Goal: Transaction & Acquisition: Purchase product/service

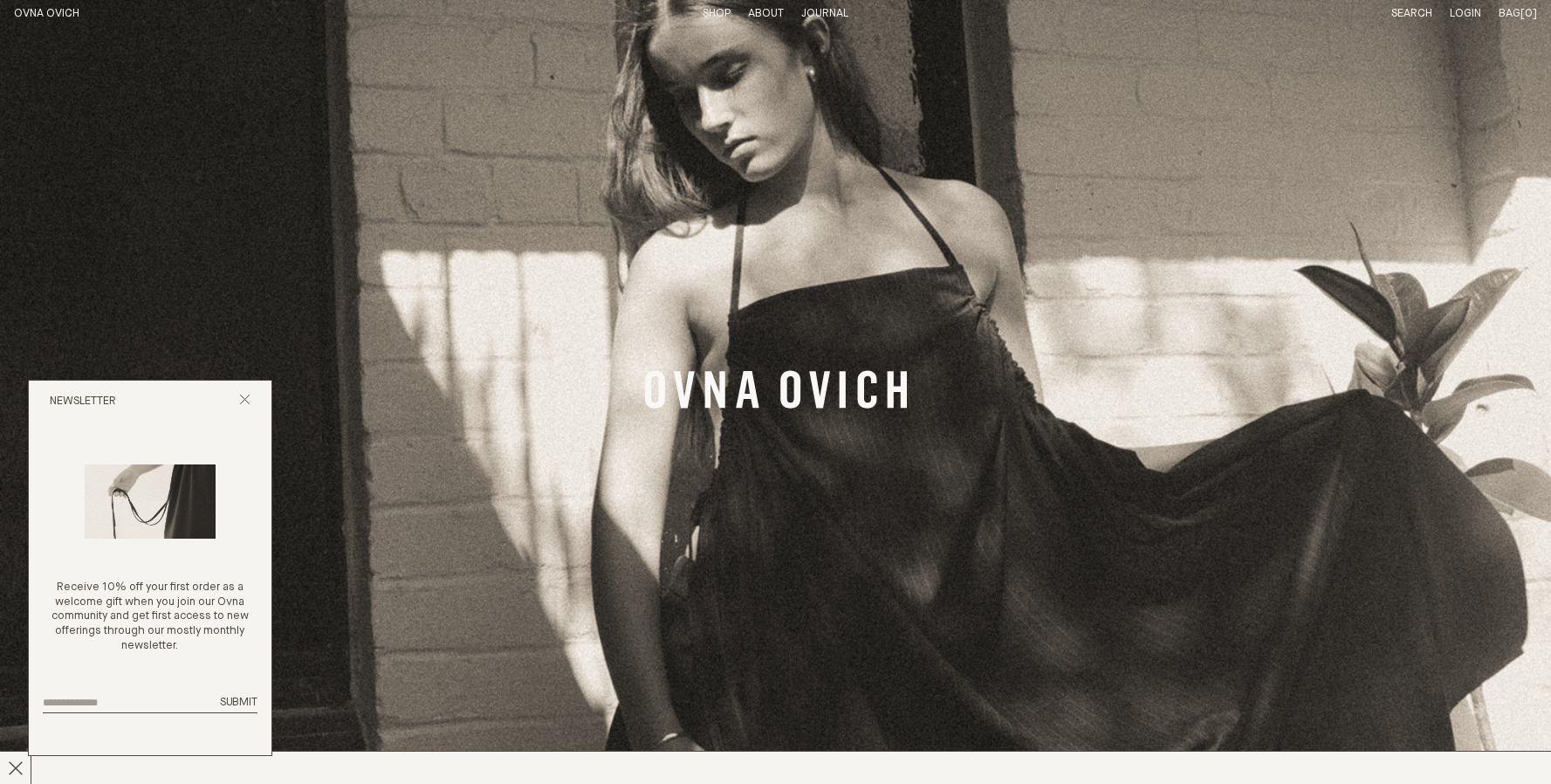
click at [158, 700] on input "email" at bounding box center [125, 703] width 167 height 12
click at [246, 400] on icon "Close popup" at bounding box center [245, 399] width 12 height 12
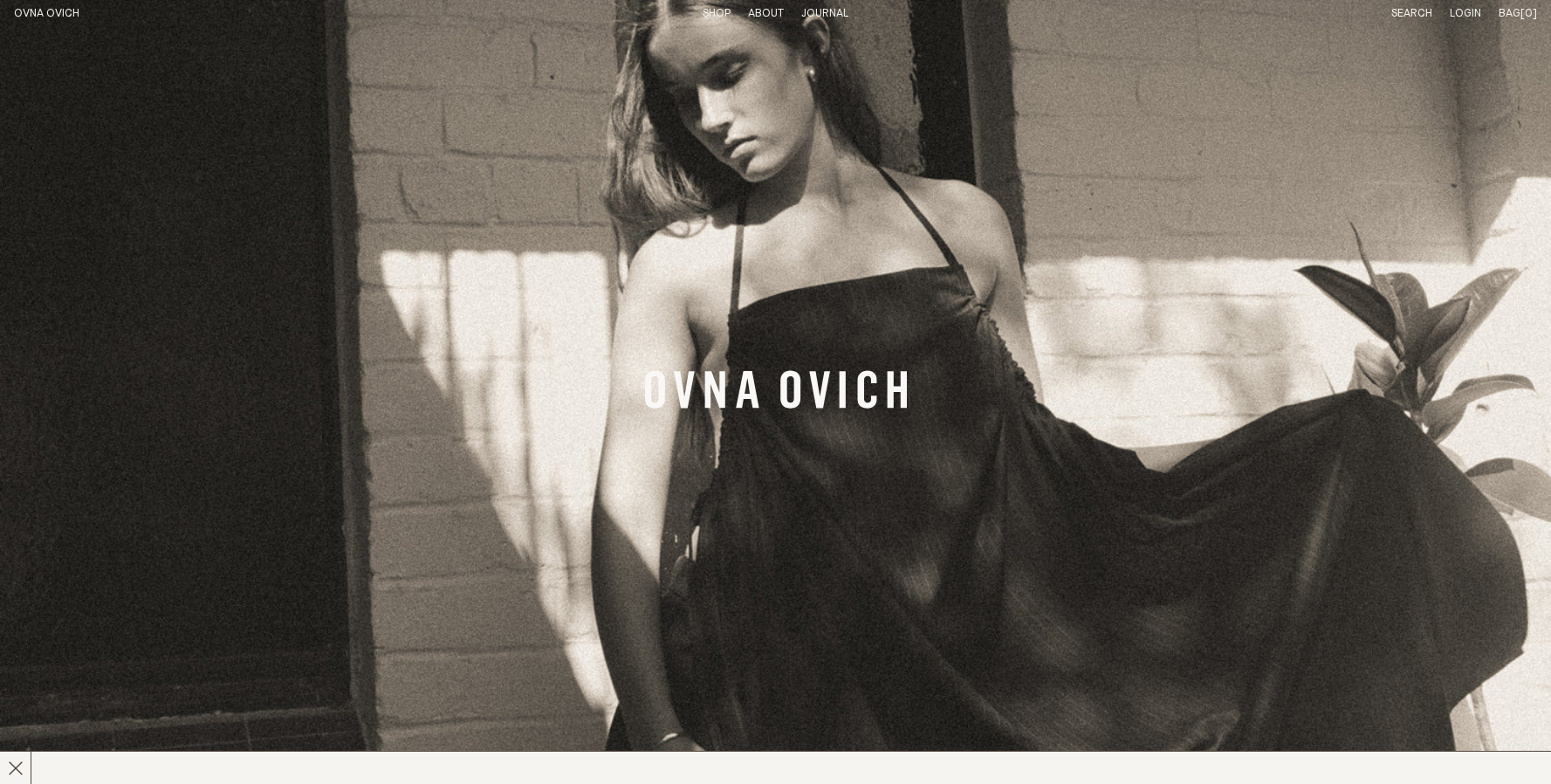
click at [1514, 18] on span "Bag" at bounding box center [1510, 14] width 22 height 12
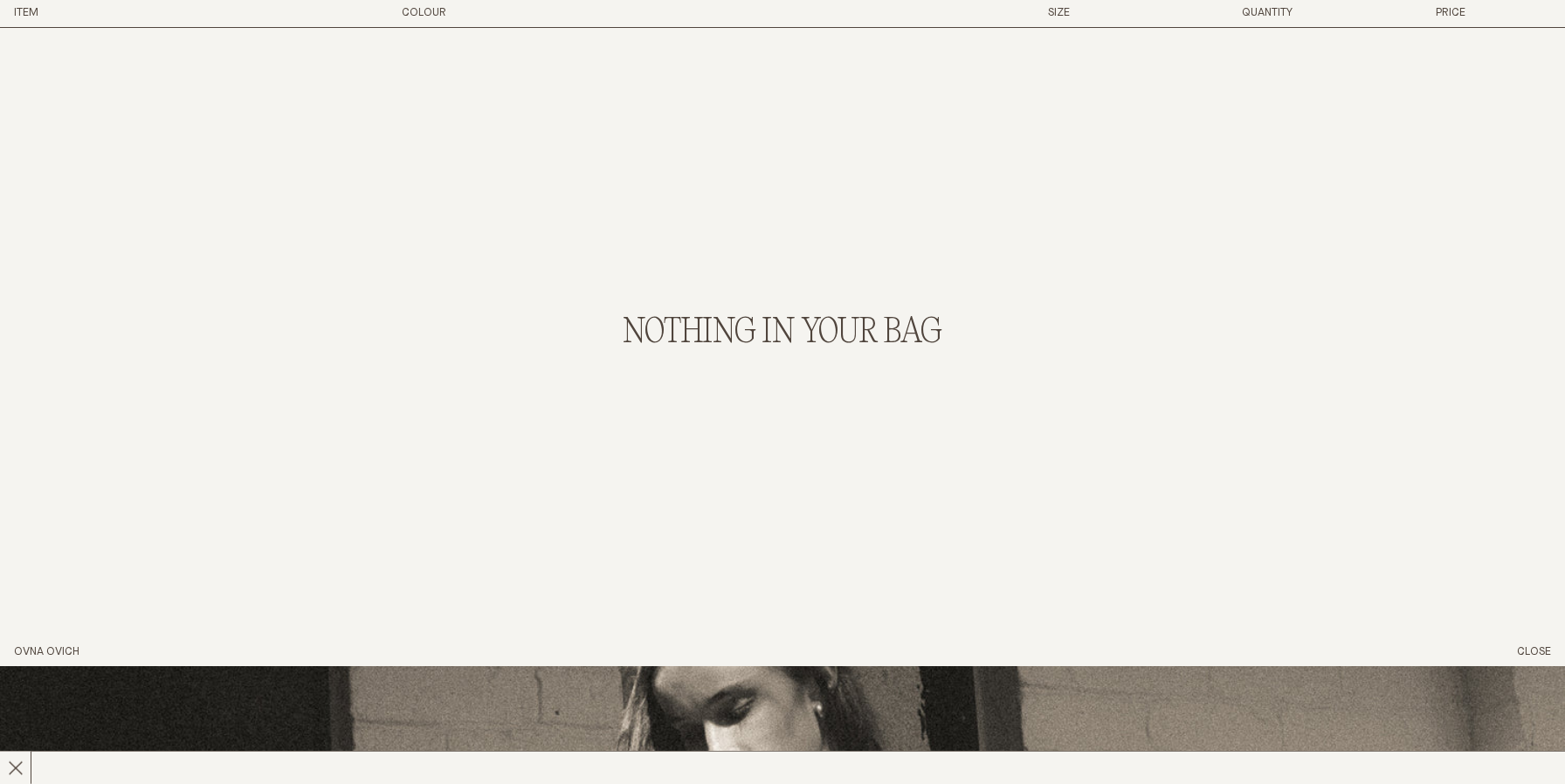
click at [409, 18] on h3 "Colour" at bounding box center [556, 13] width 309 height 15
click at [1536, 649] on button "Close" at bounding box center [1533, 652] width 35 height 15
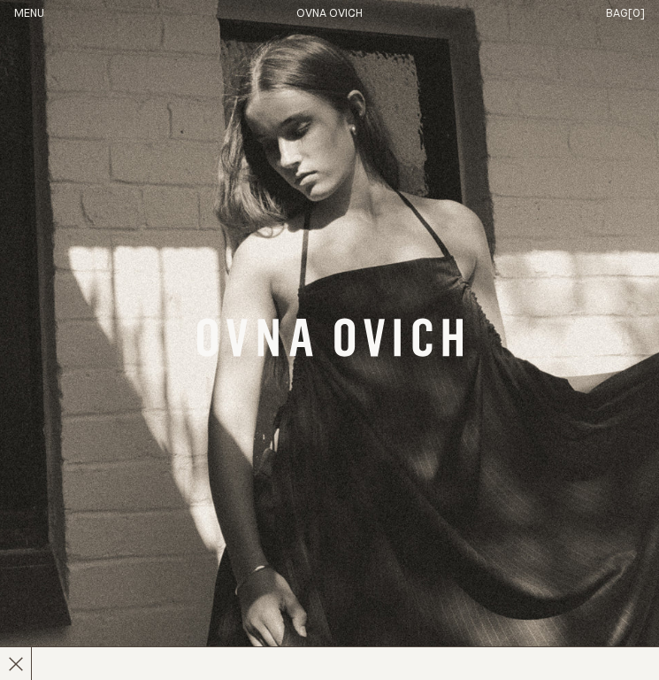
click at [506, 276] on img "Banner Link" at bounding box center [329, 340] width 659 height 680
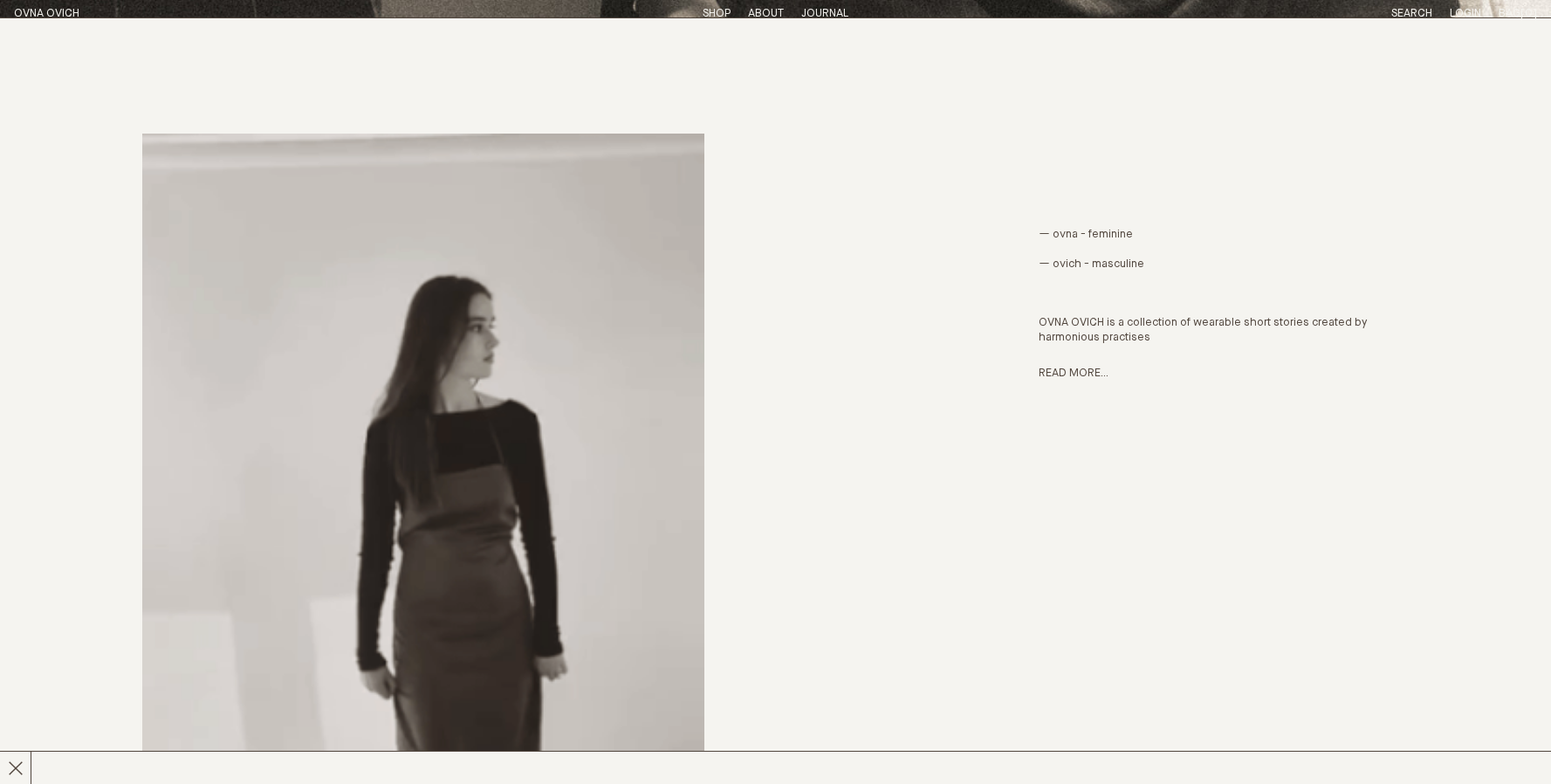
scroll to position [769, 0]
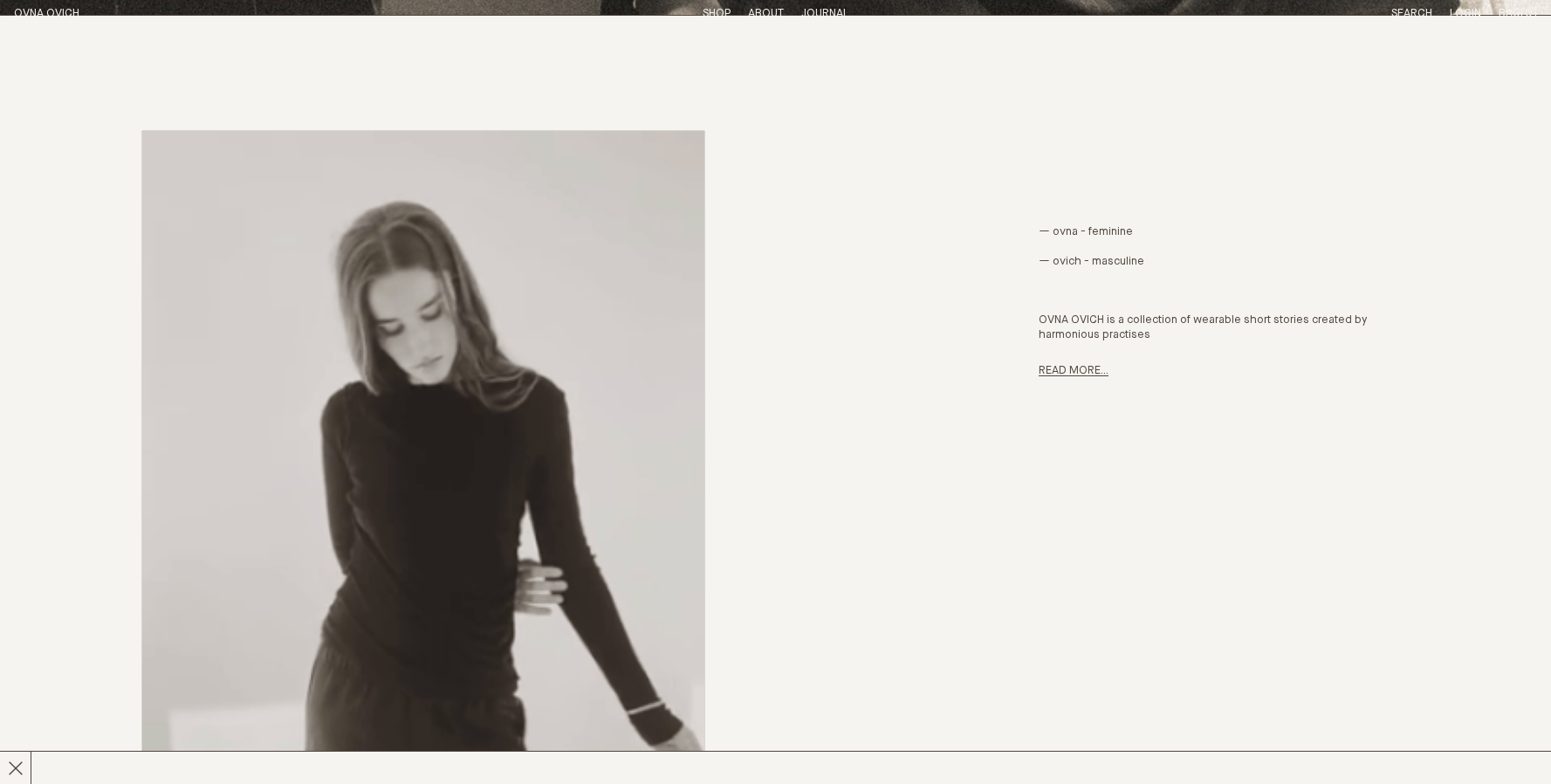
click at [1058, 372] on link "Read more..." at bounding box center [1073, 371] width 70 height 12
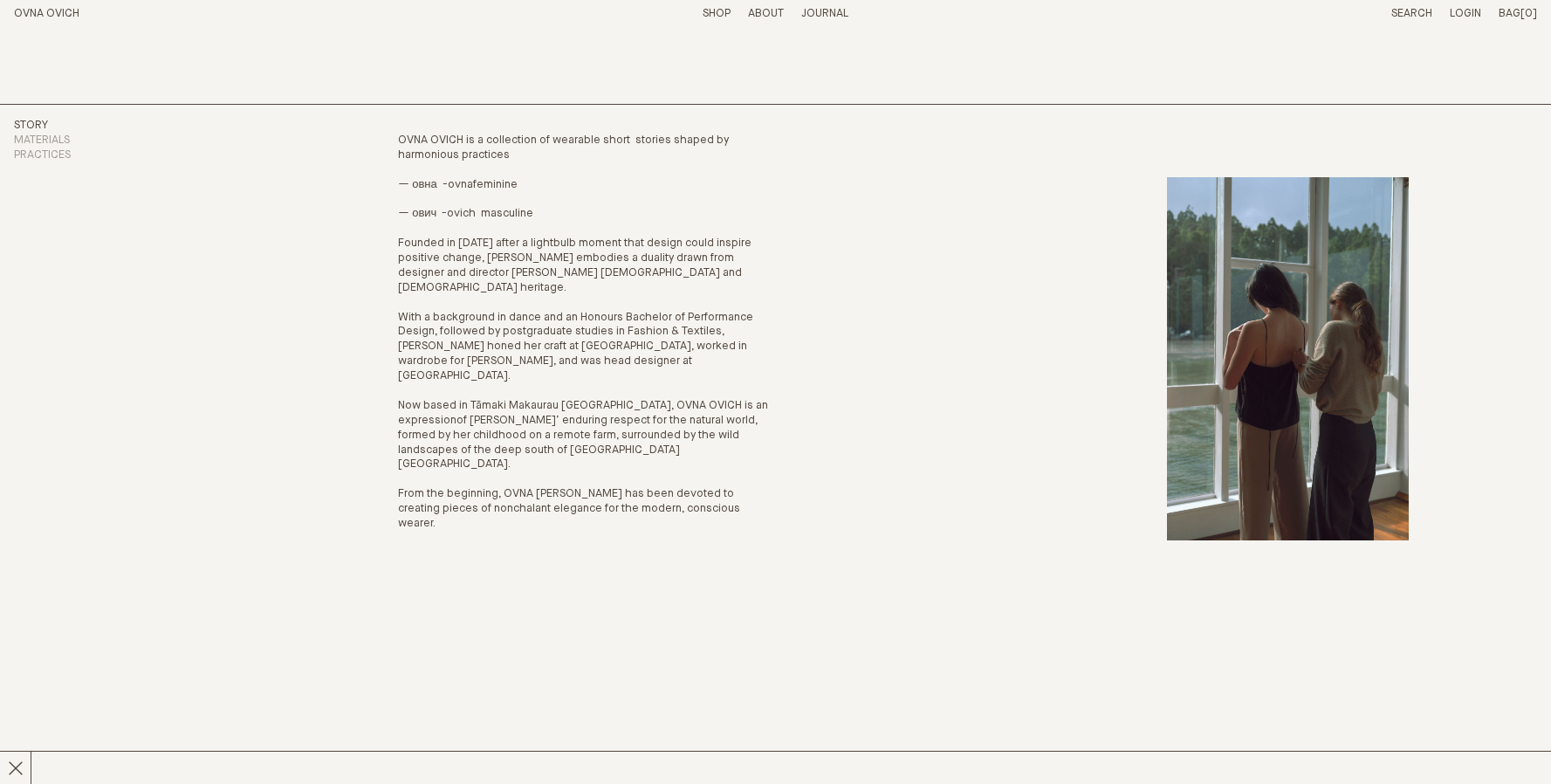
scroll to position [41, 0]
click at [34, 140] on link "Materials" at bounding box center [41, 139] width 56 height 12
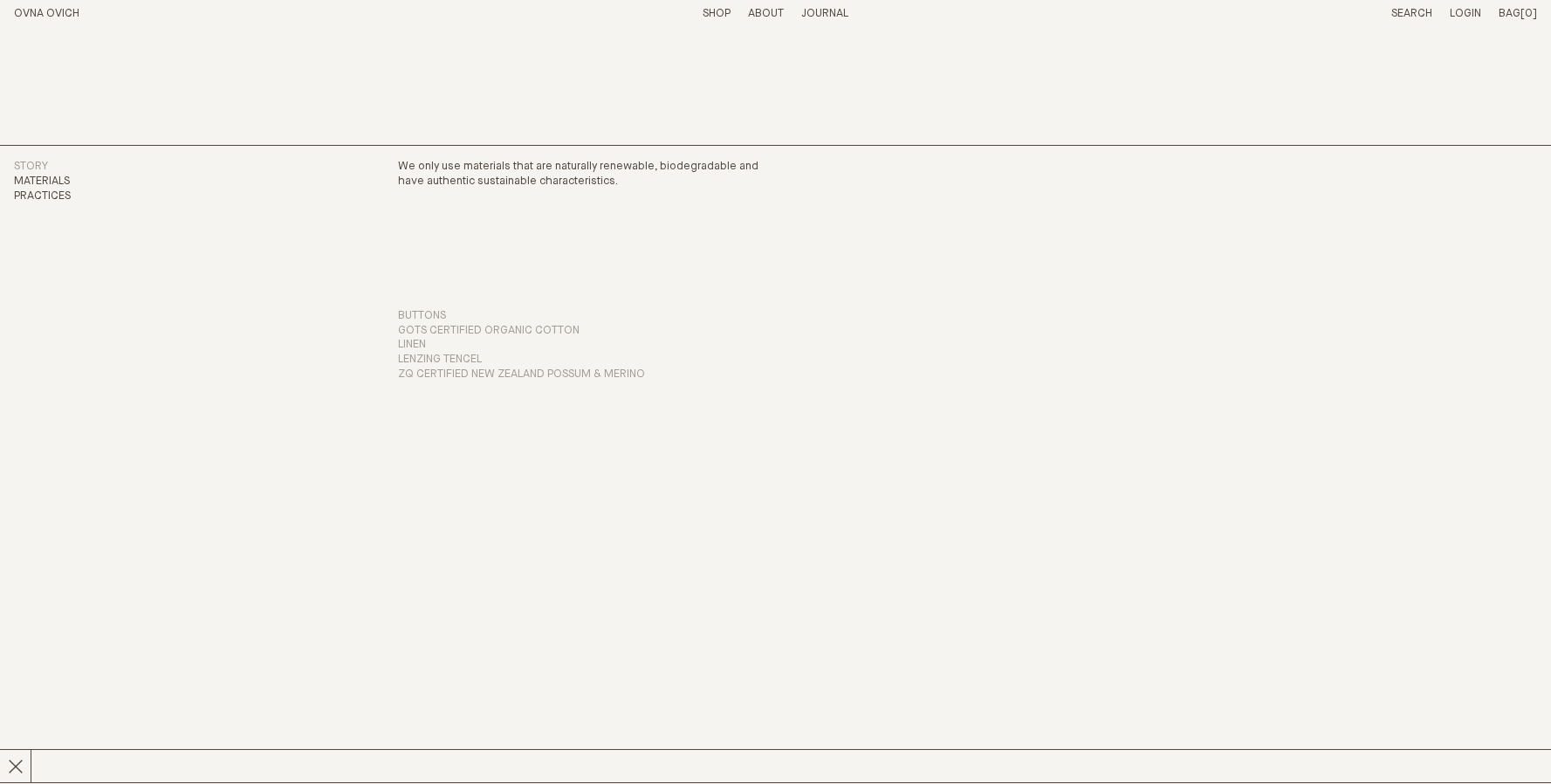
click at [56, 196] on link "Practices" at bounding box center [42, 196] width 57 height 12
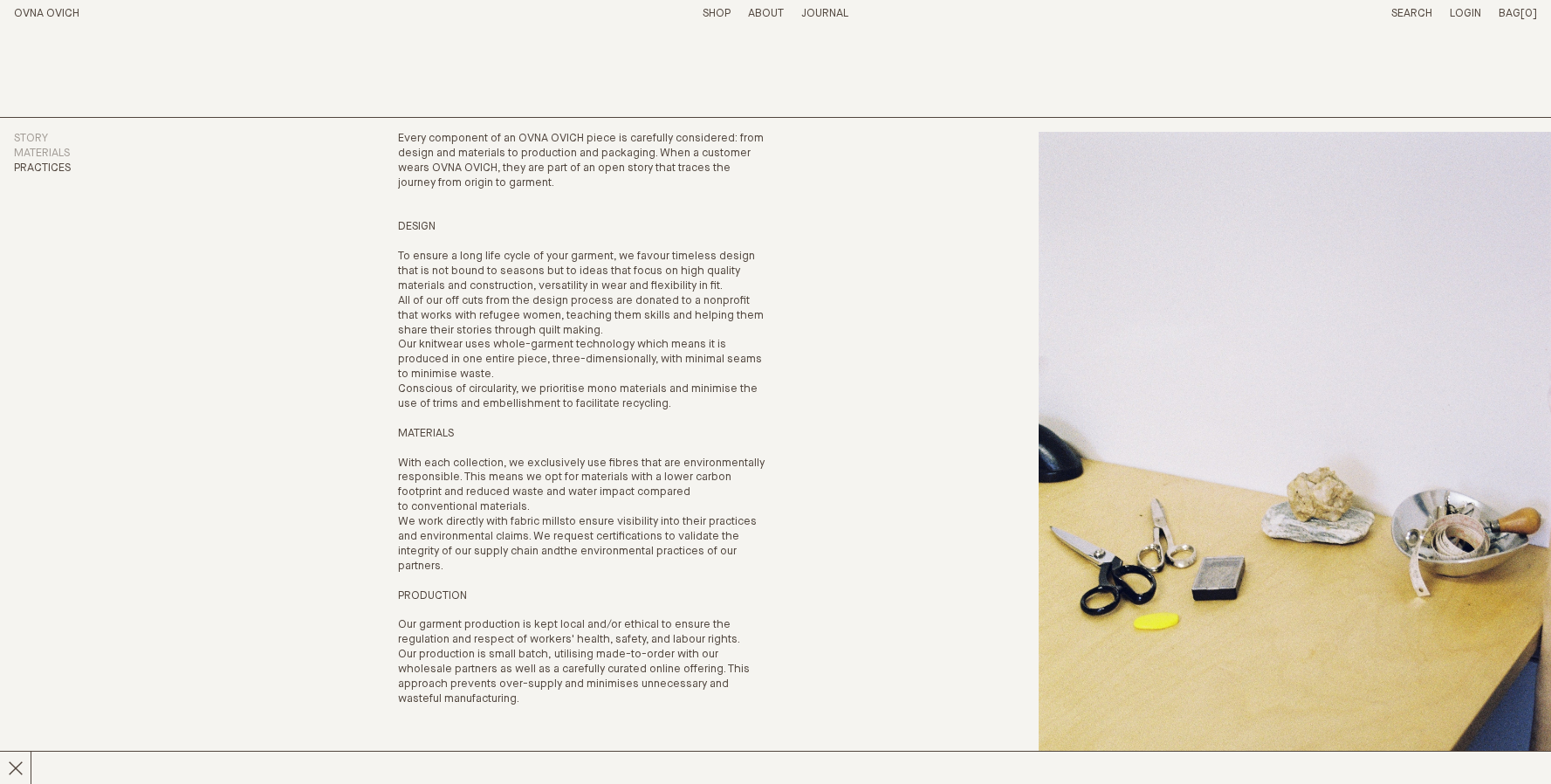
scroll to position [29, 0]
click at [49, 148] on link "Materials" at bounding box center [41, 153] width 56 height 12
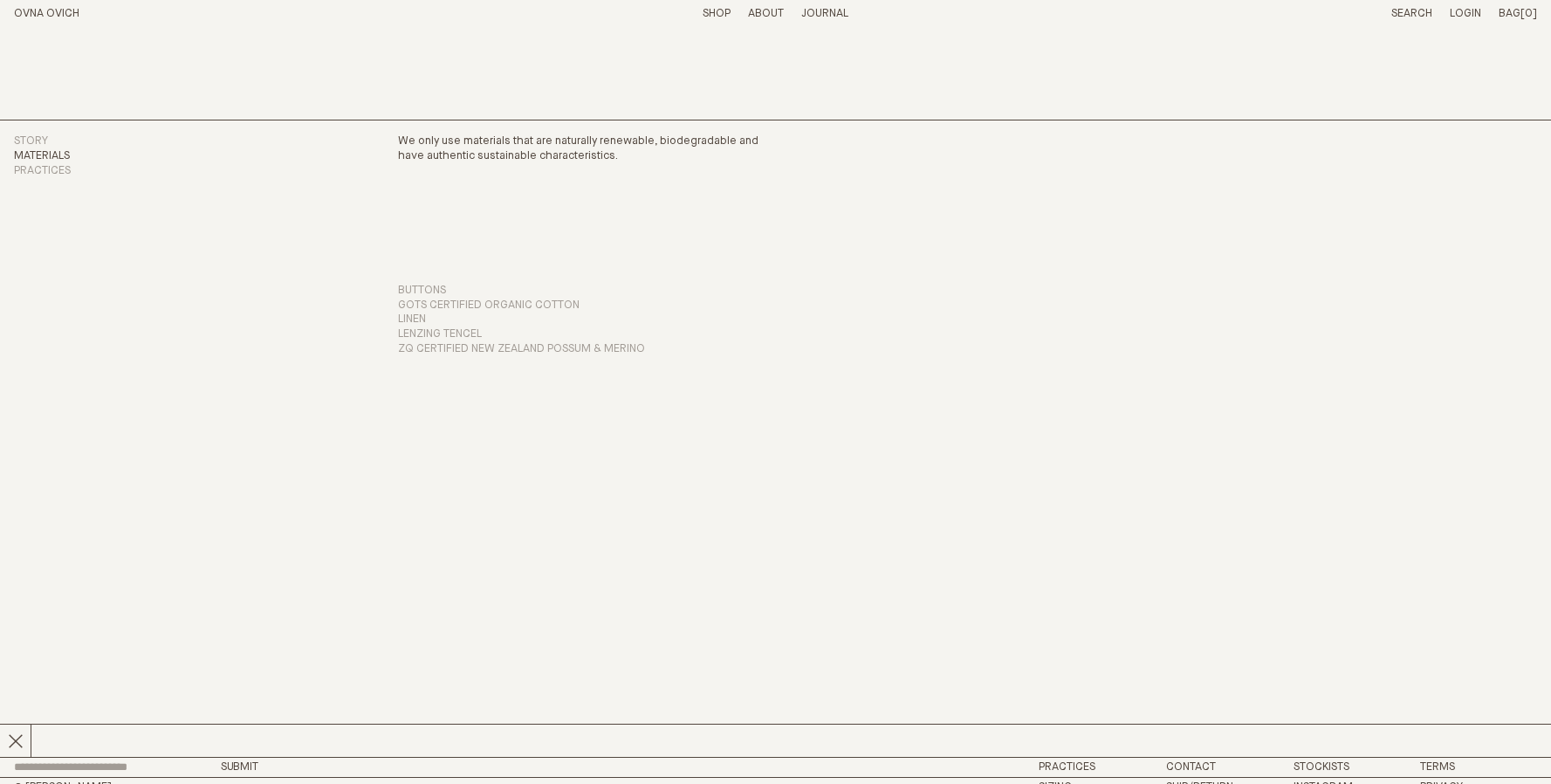
scroll to position [31, 0]
click at [26, 130] on link "Story" at bounding box center [31, 136] width 35 height 12
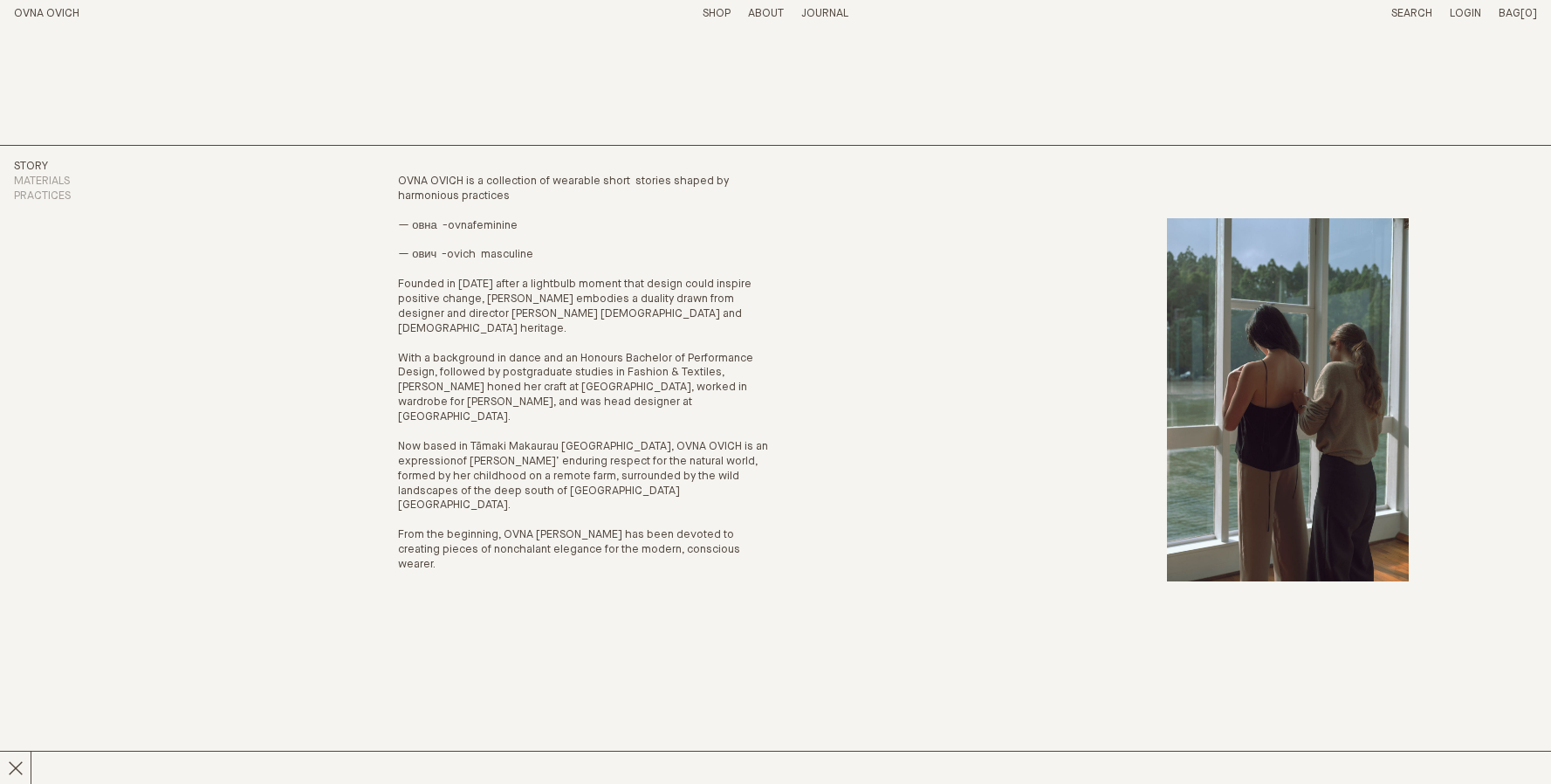
click at [818, 19] on link "Journal" at bounding box center [825, 14] width 47 height 12
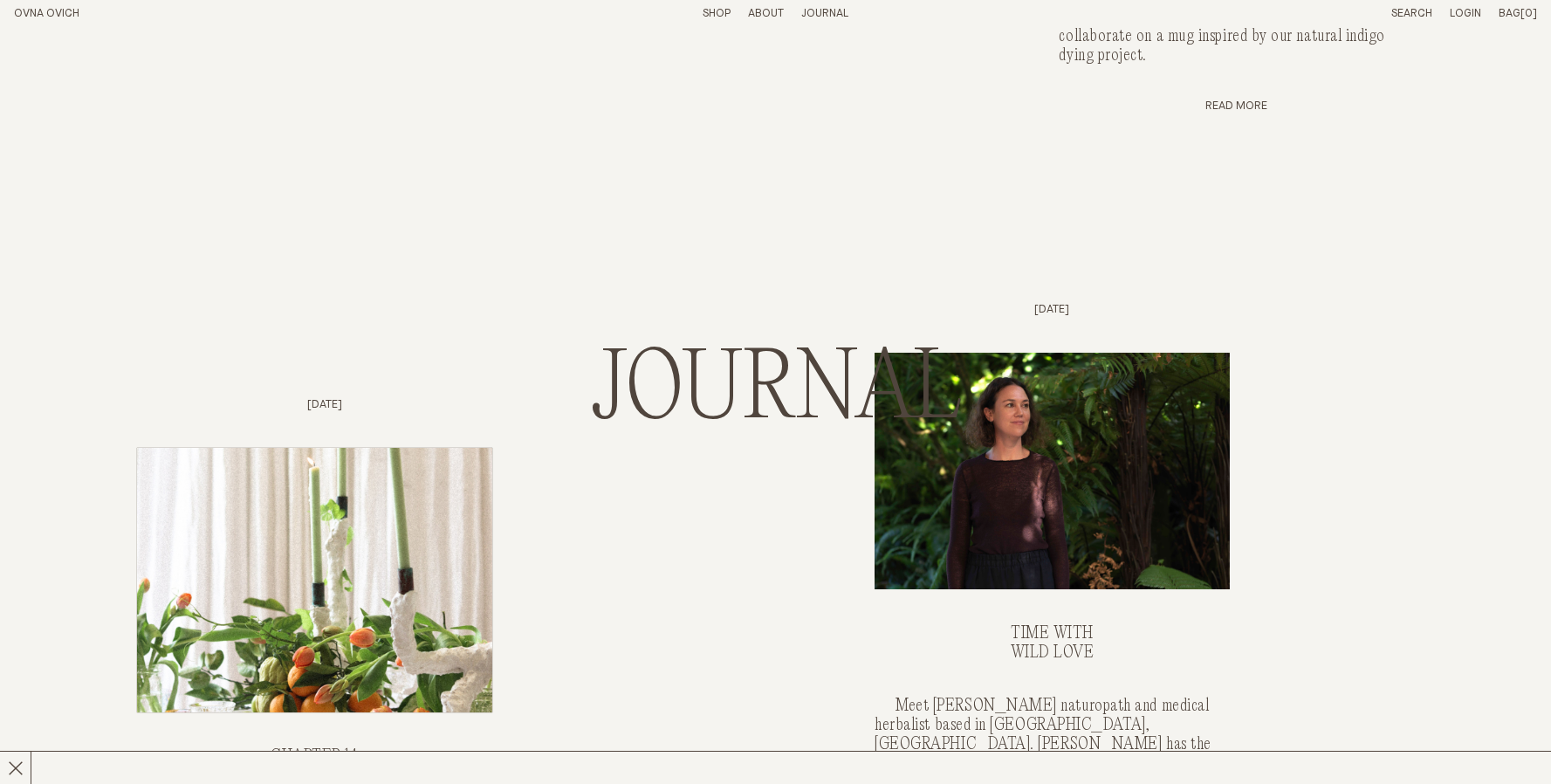
scroll to position [1524, 0]
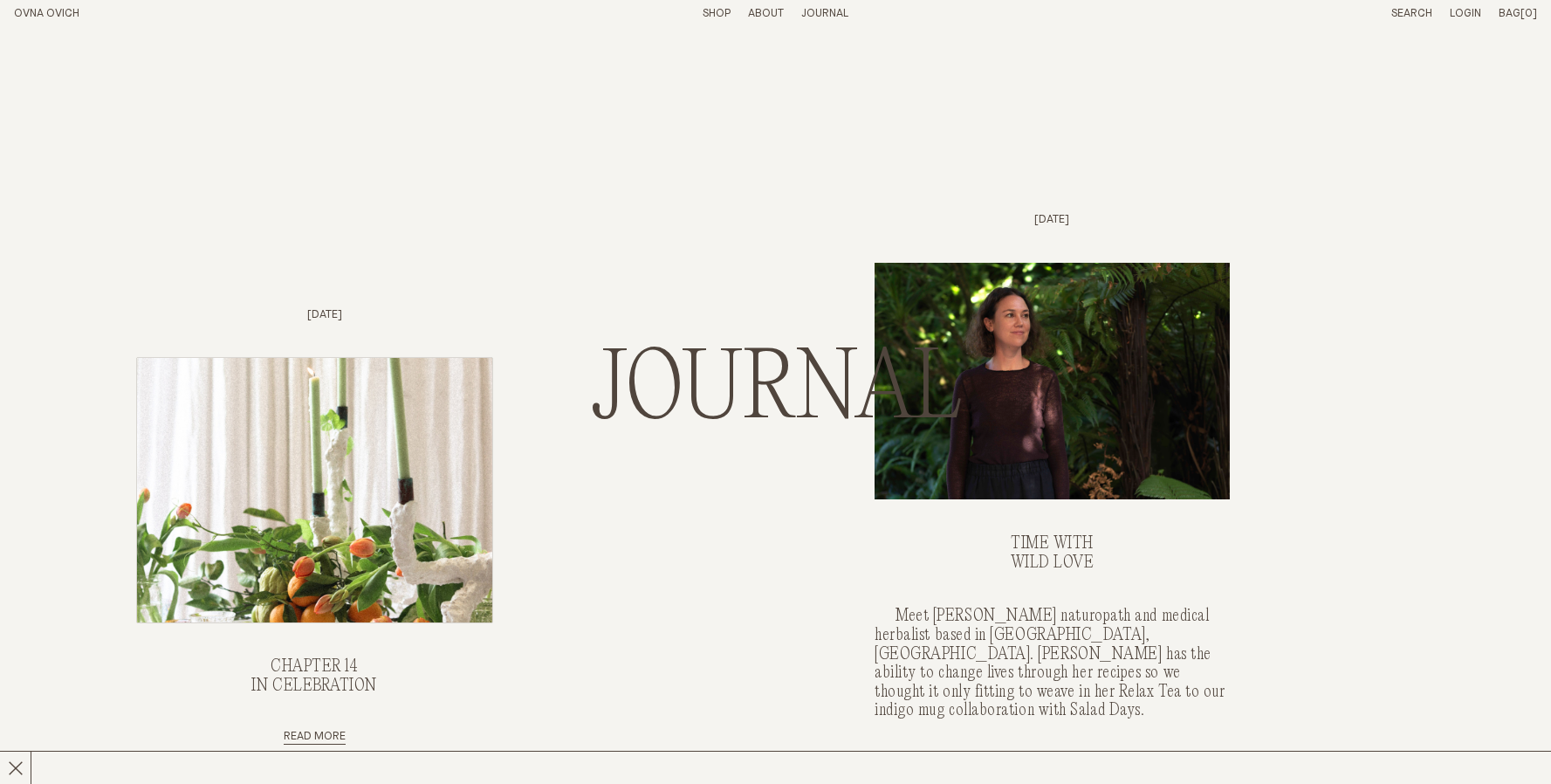
click at [189, 475] on img "Chapter 14, IN CELEBRATION" at bounding box center [315, 490] width 355 height 264
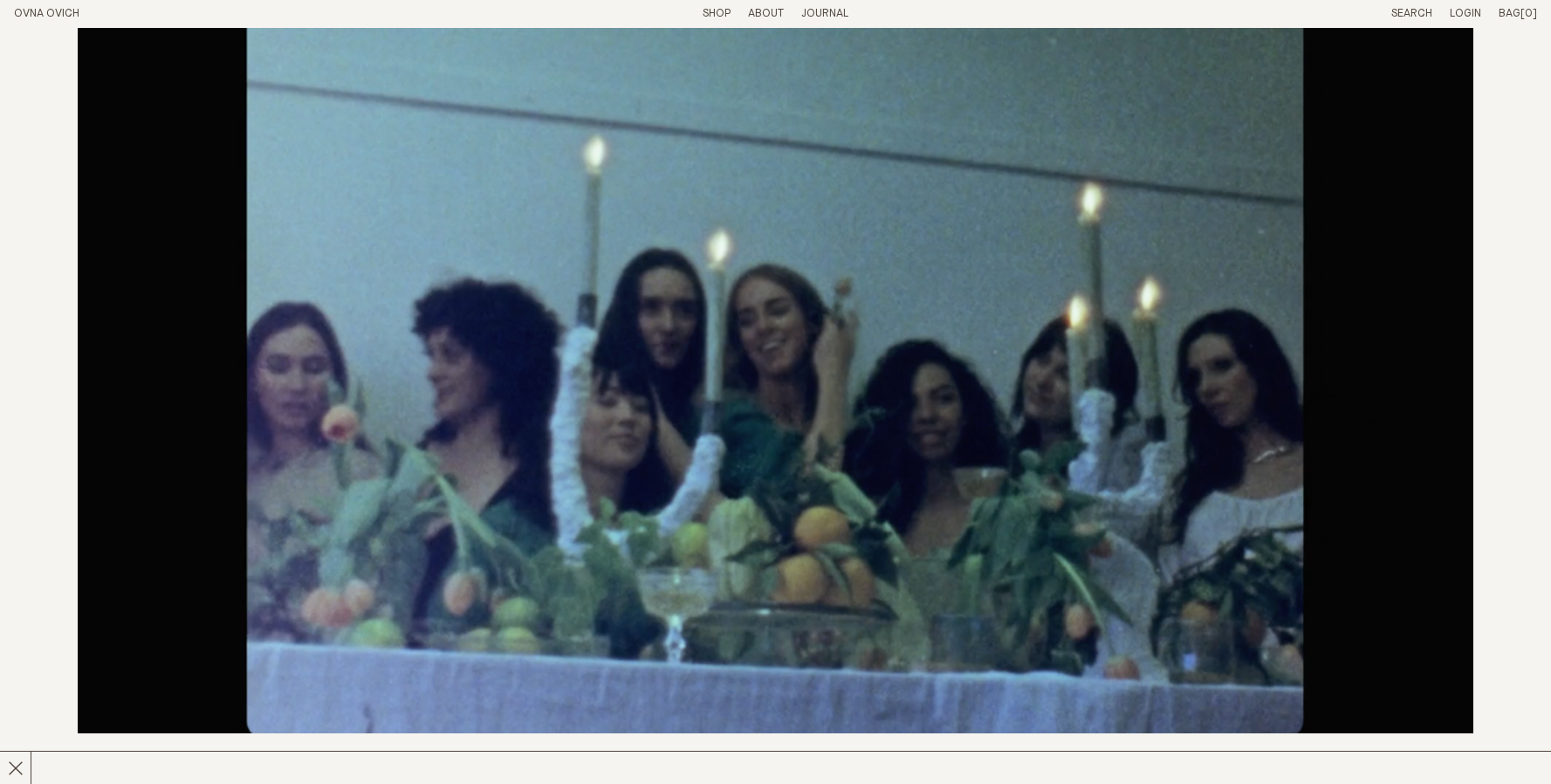
scroll to position [1737, 0]
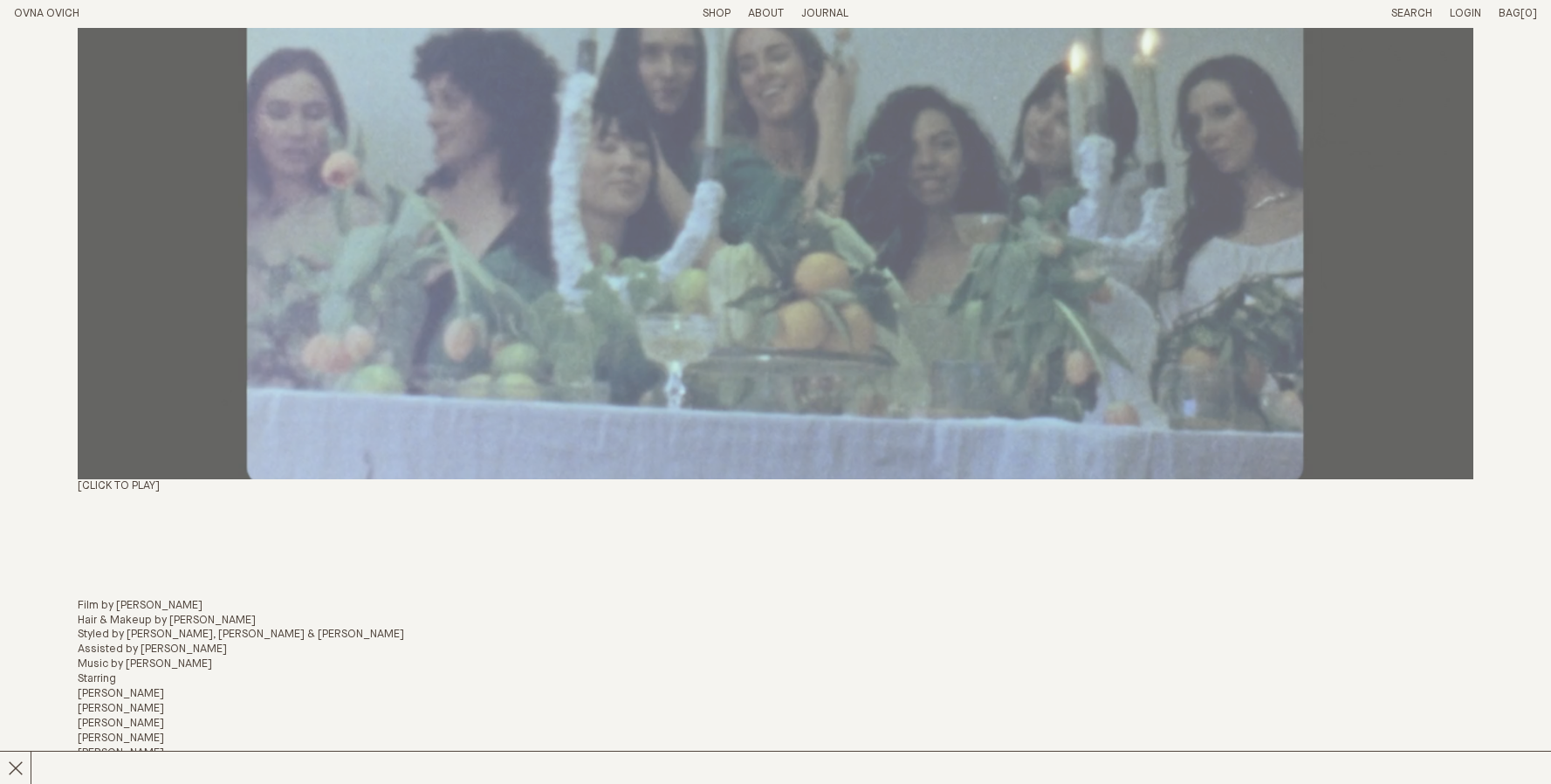
click at [872, 415] on img at bounding box center [776, 87] width 1395 height 785
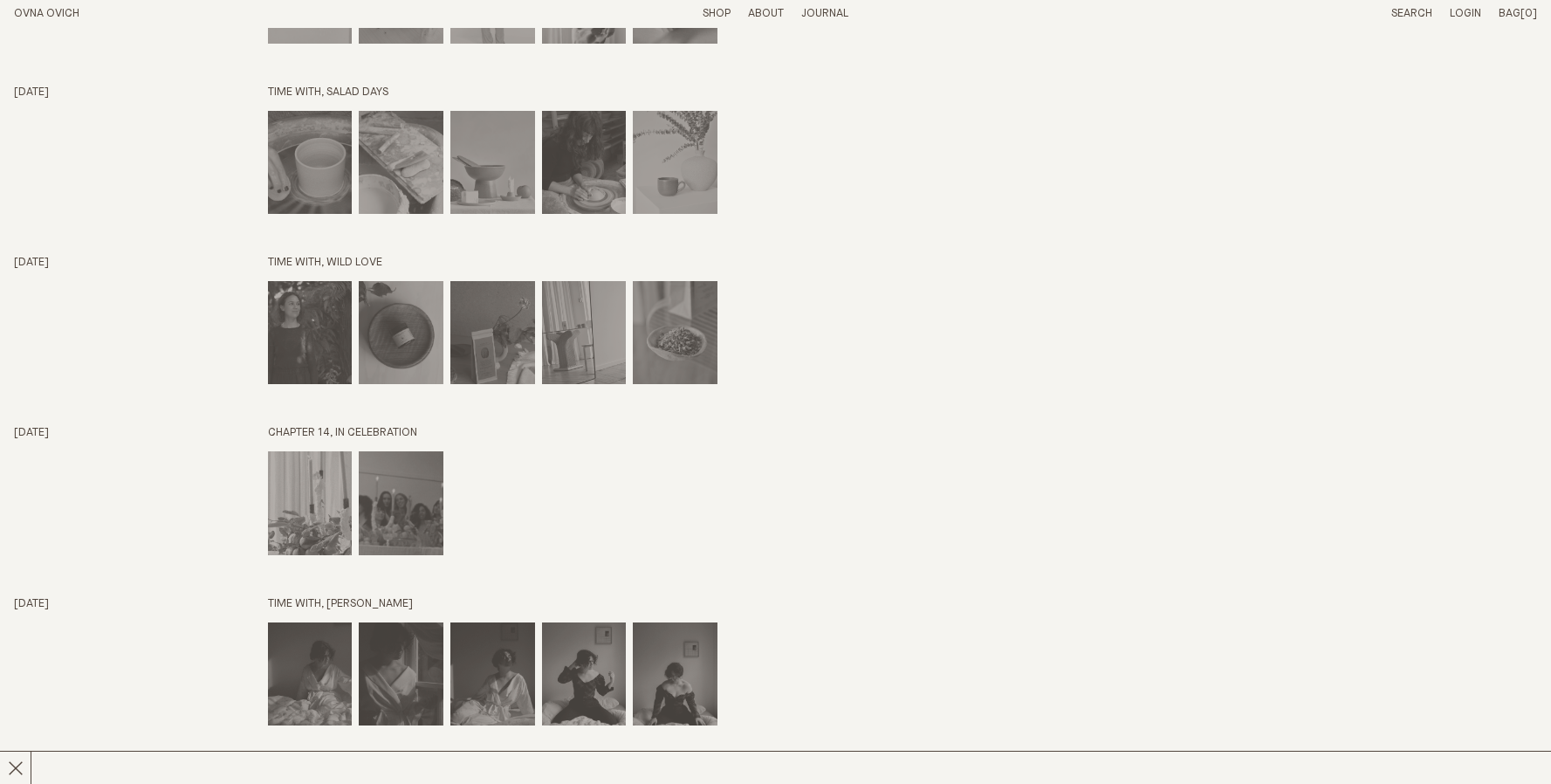
scroll to position [3931, 0]
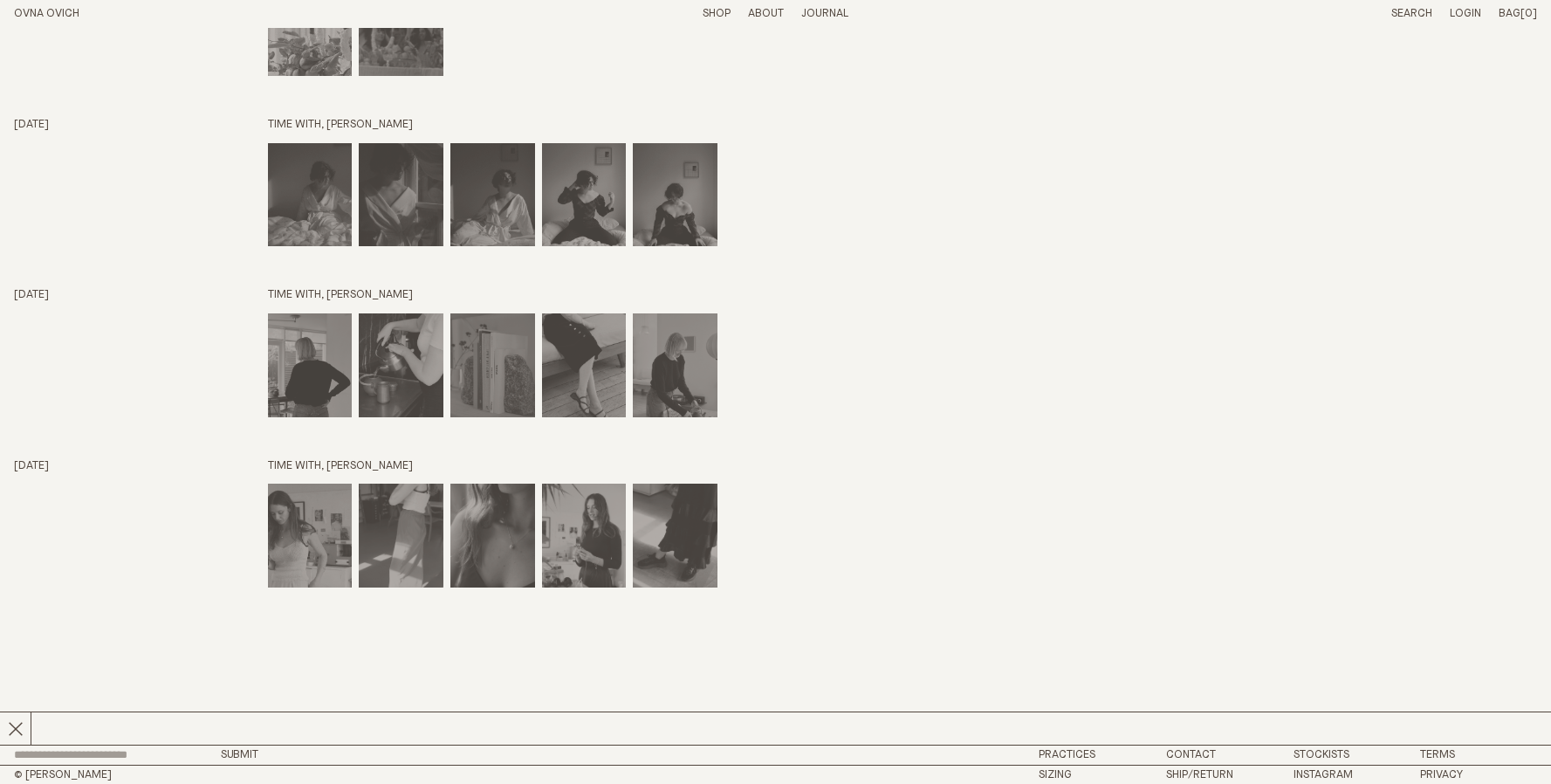
click at [1217, 756] on li "Contact" at bounding box center [1224, 754] width 117 height 12
click at [1209, 754] on link "Contact" at bounding box center [1191, 754] width 49 height 12
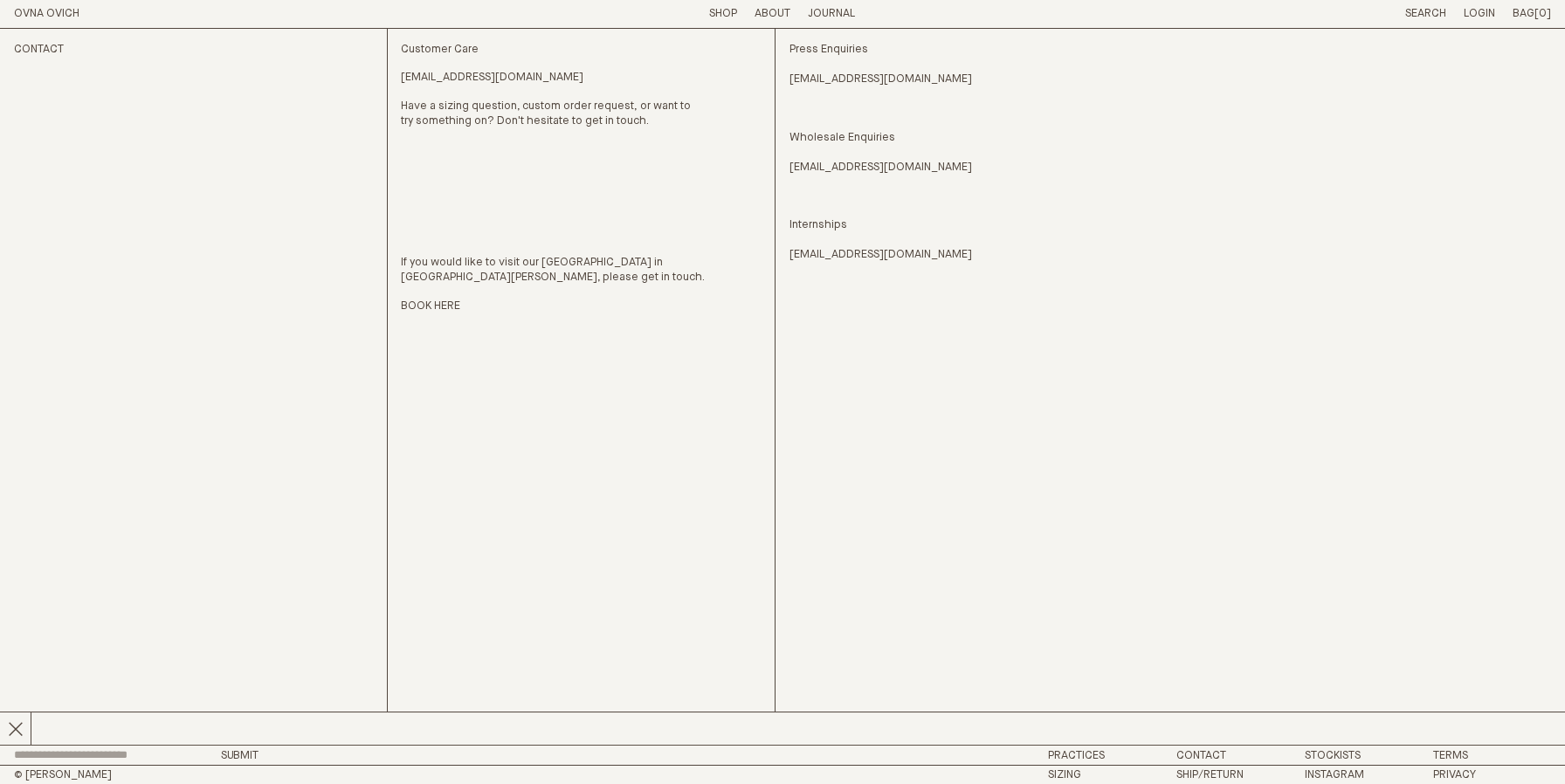
click at [17, 12] on link "OVNA OVICH" at bounding box center [46, 14] width 65 height 12
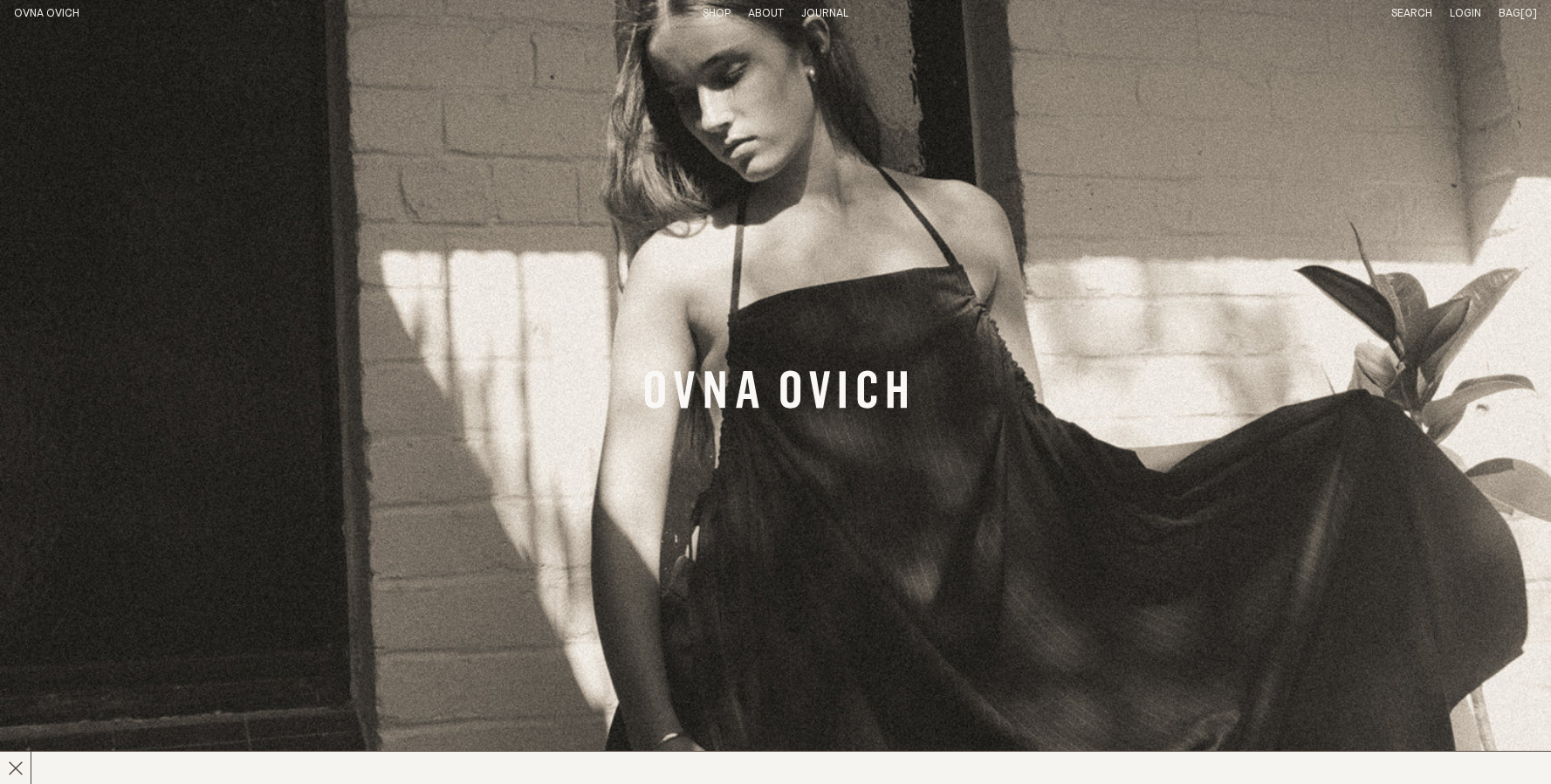
click at [1449, 16] on ul "Search Login Bag [0] Subtotal: Proceed to checkout View cart" at bounding box center [1465, 14] width 146 height 15
click at [1457, 16] on link "Login" at bounding box center [1466, 14] width 32 height 12
click at [1400, 9] on link "Search" at bounding box center [1413, 14] width 41 height 12
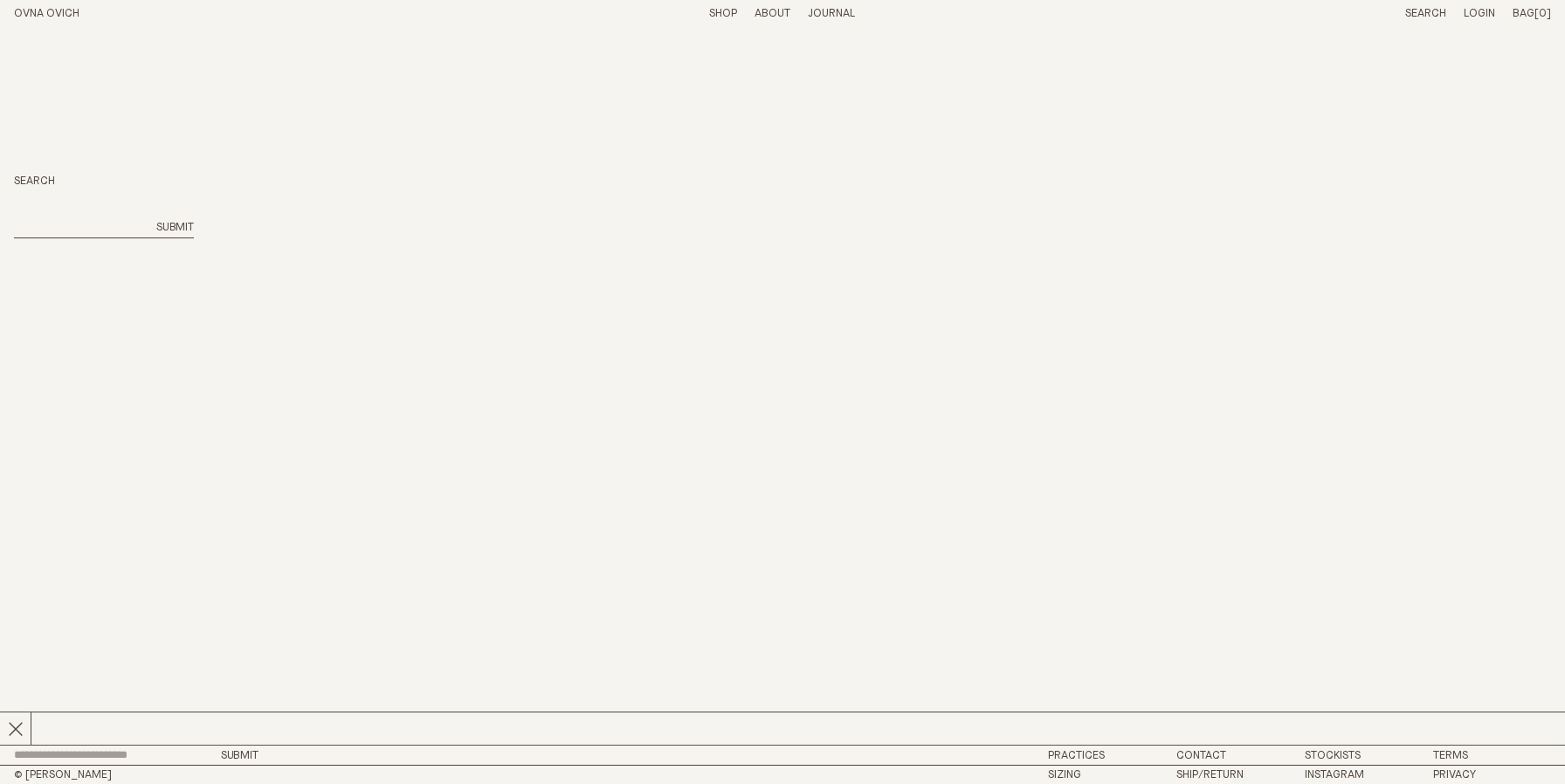
click at [41, 230] on input "search" at bounding box center [80, 228] width 132 height 15
click at [465, 197] on div "Search Submit" at bounding box center [782, 206] width 1536 height 357
click at [760, 14] on p "About" at bounding box center [773, 14] width 36 height 15
click at [41, 8] on link "OVNA OVICH" at bounding box center [46, 14] width 65 height 12
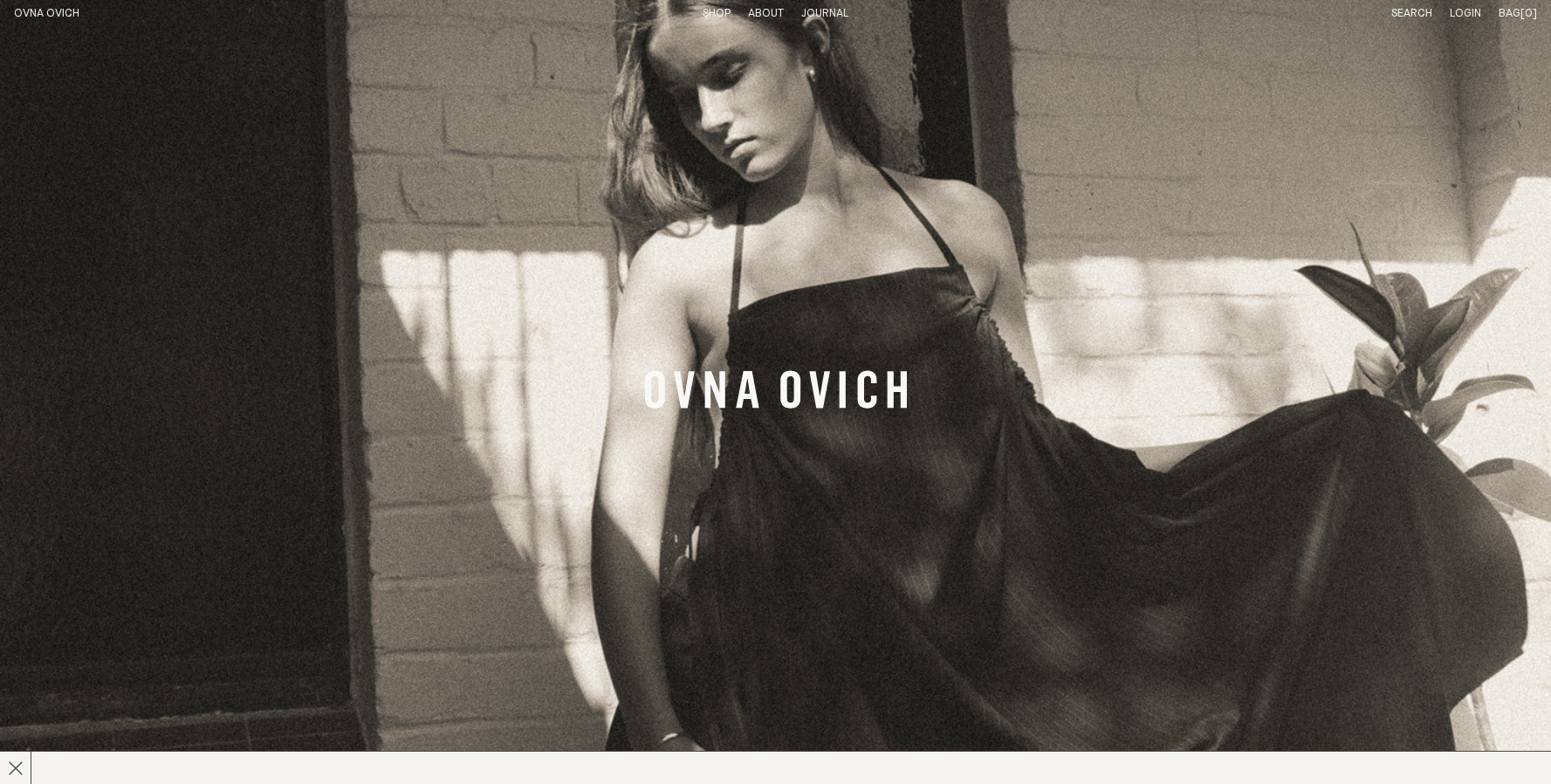
click at [842, 12] on link "Journal" at bounding box center [825, 14] width 47 height 12
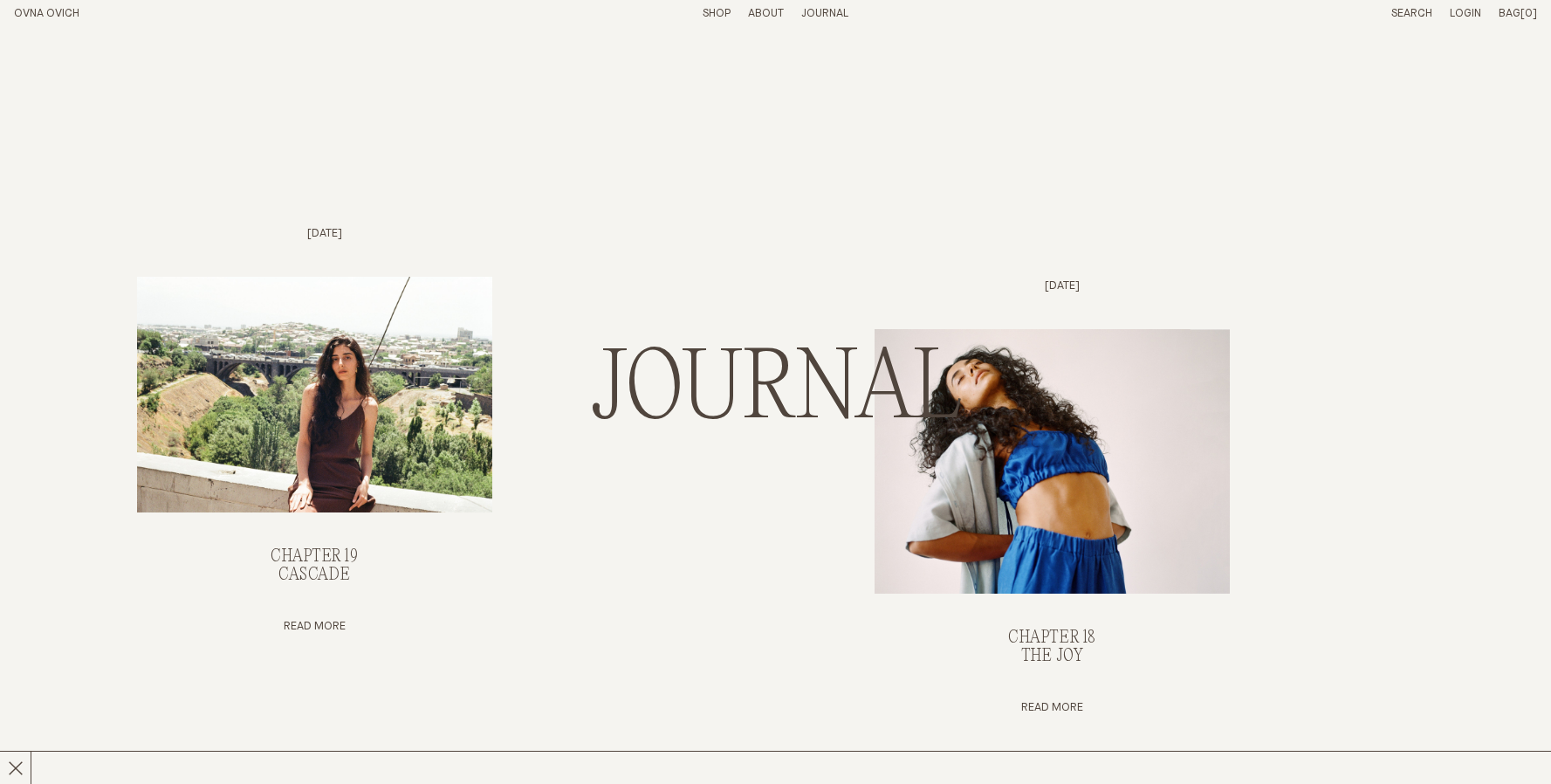
click at [702, 16] on link "Shop" at bounding box center [716, 14] width 28 height 12
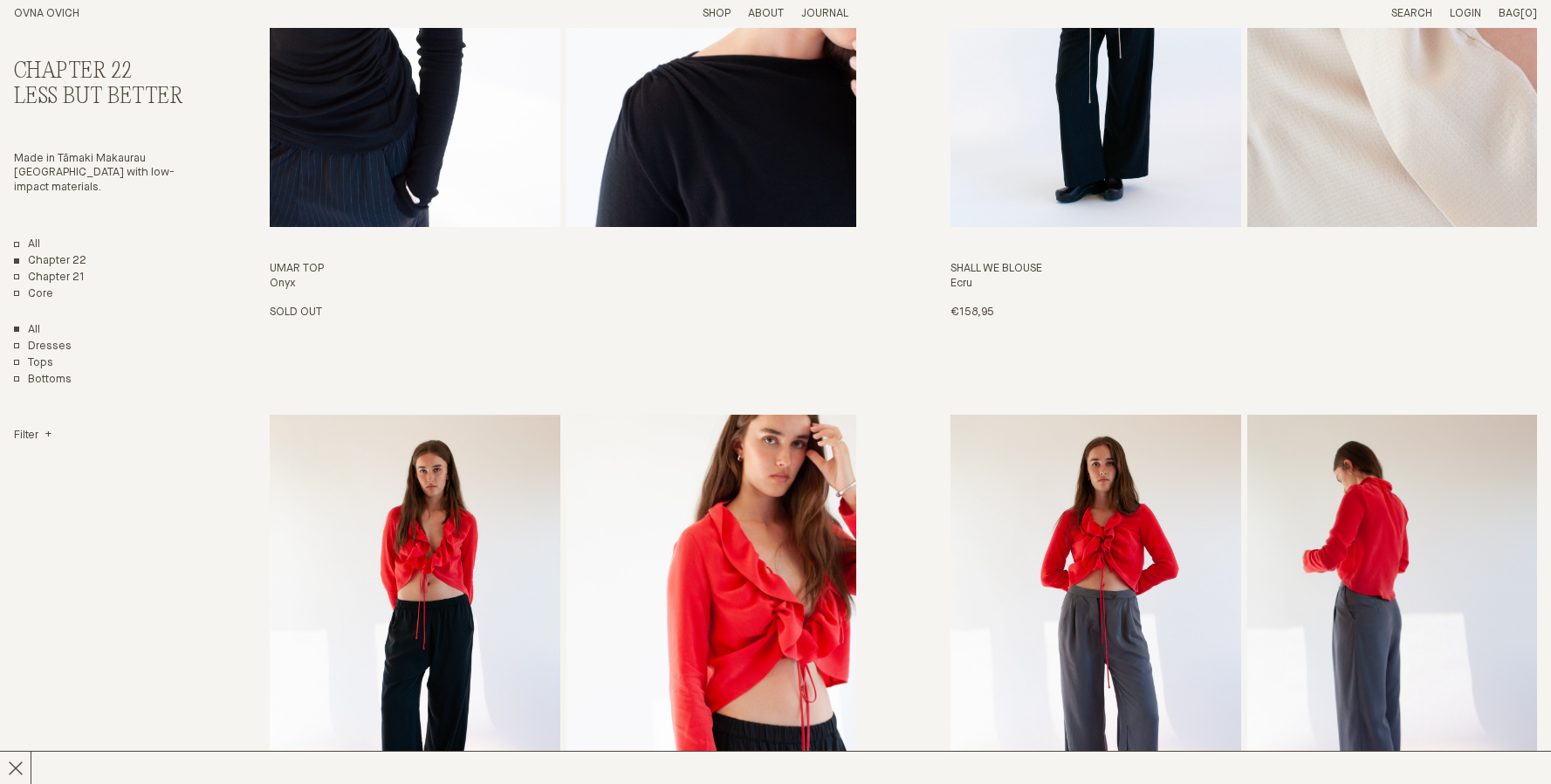
scroll to position [1261, 0]
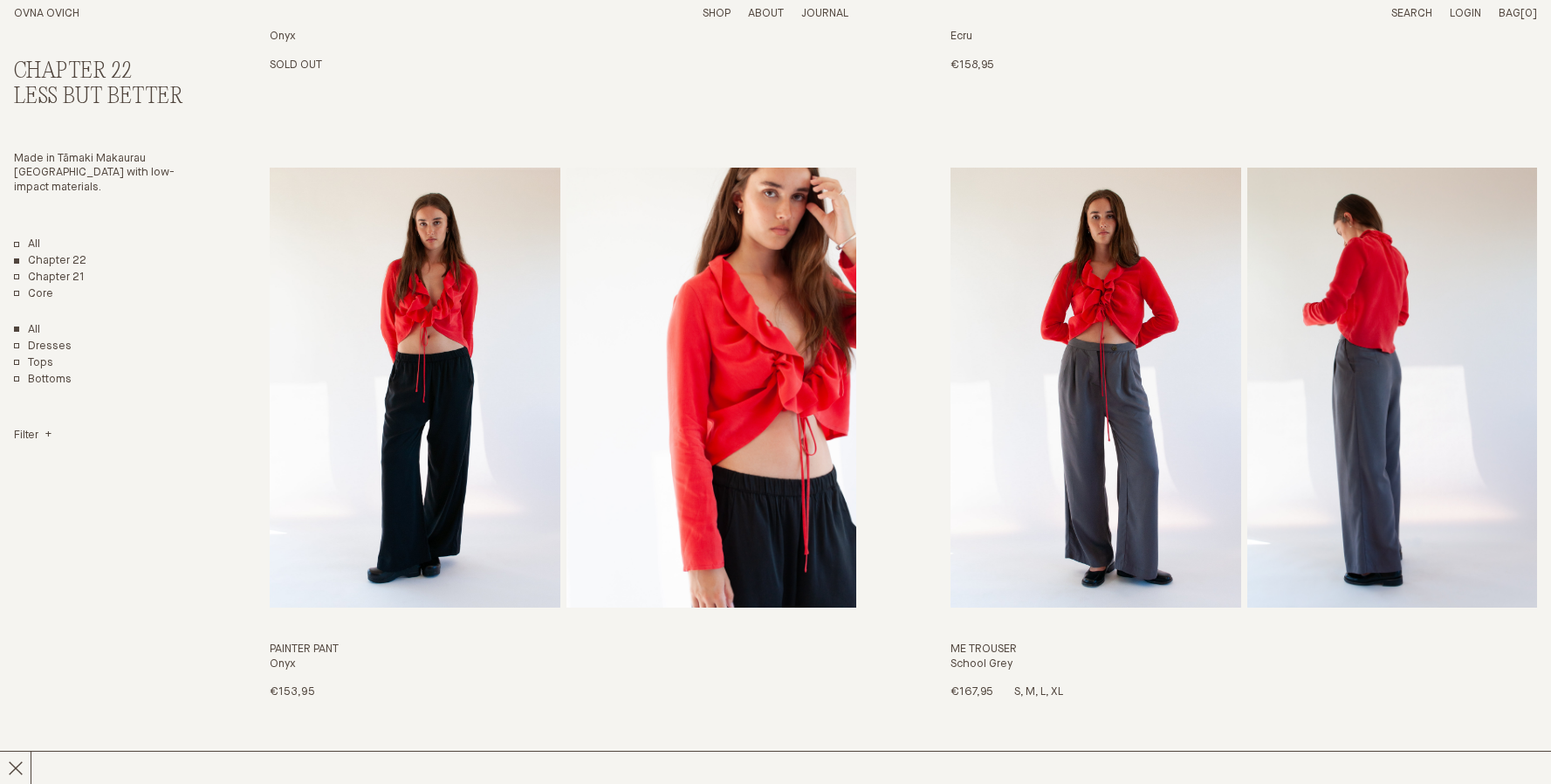
click at [1003, 451] on img "Me Trouser" at bounding box center [1096, 388] width 290 height 440
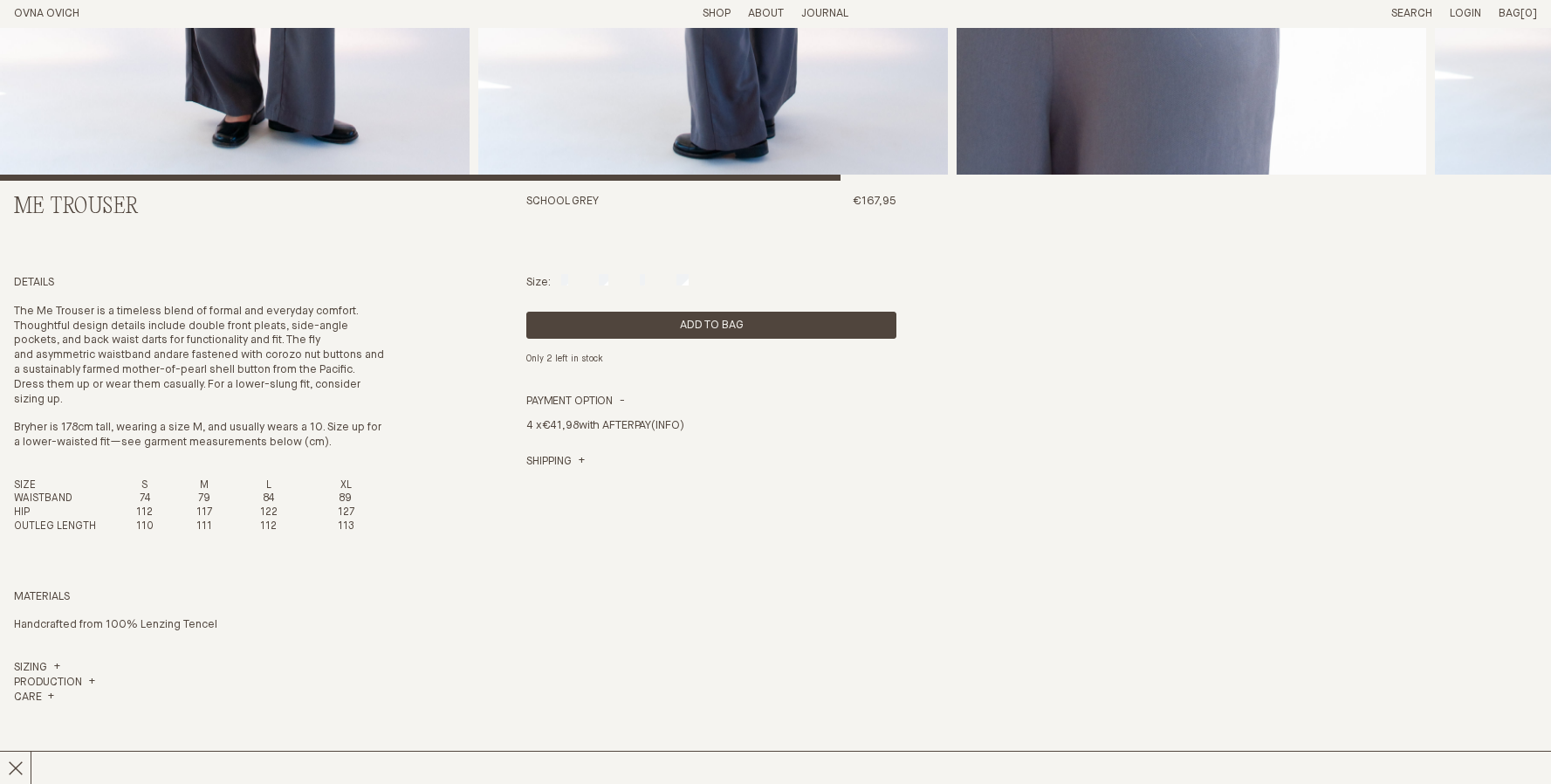
scroll to position [549, 0]
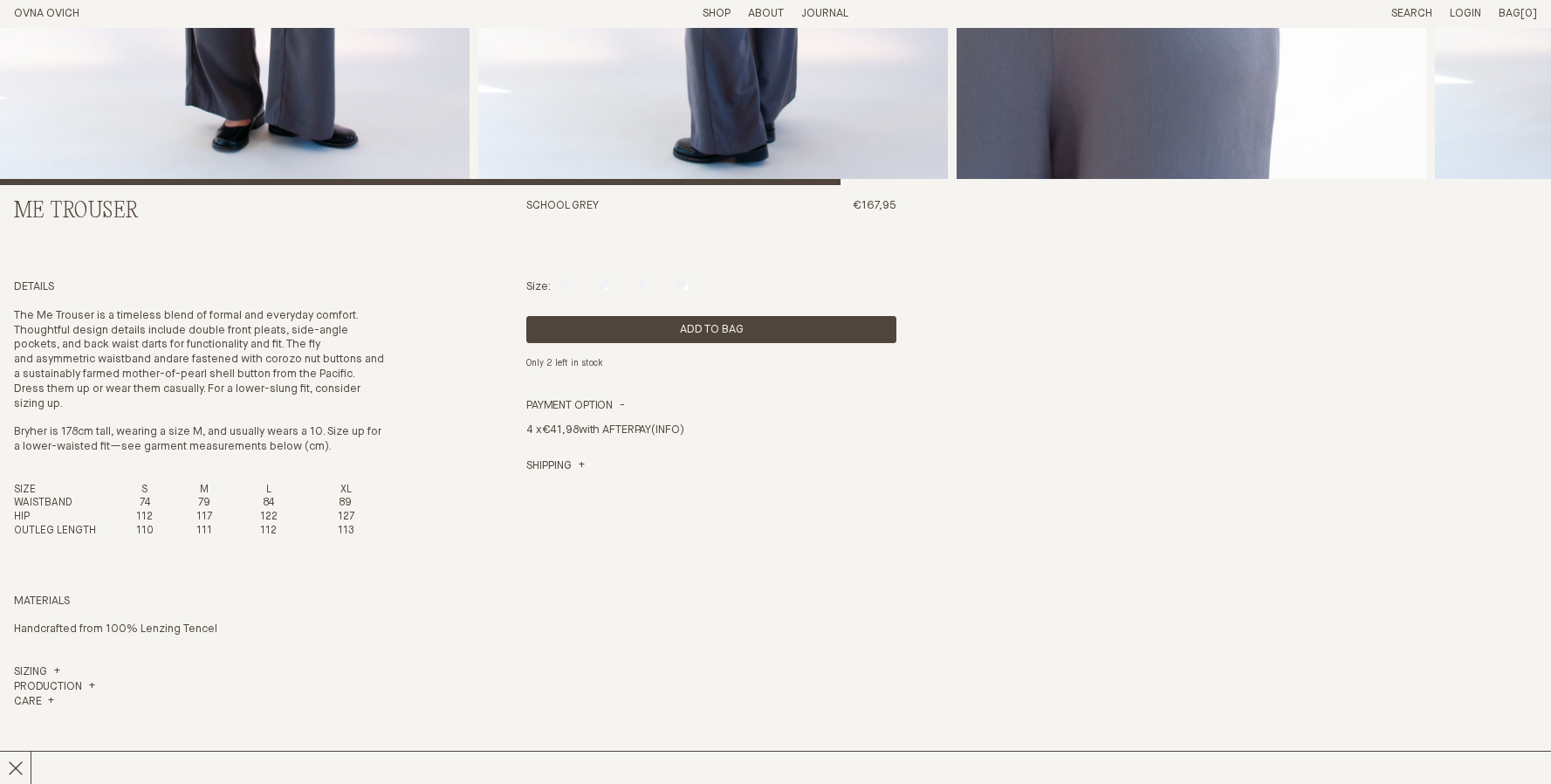
click at [640, 284] on div "Size: S M L XL" at bounding box center [711, 287] width 370 height 15
click at [599, 284] on div "Size: S M L XL" at bounding box center [711, 287] width 370 height 15
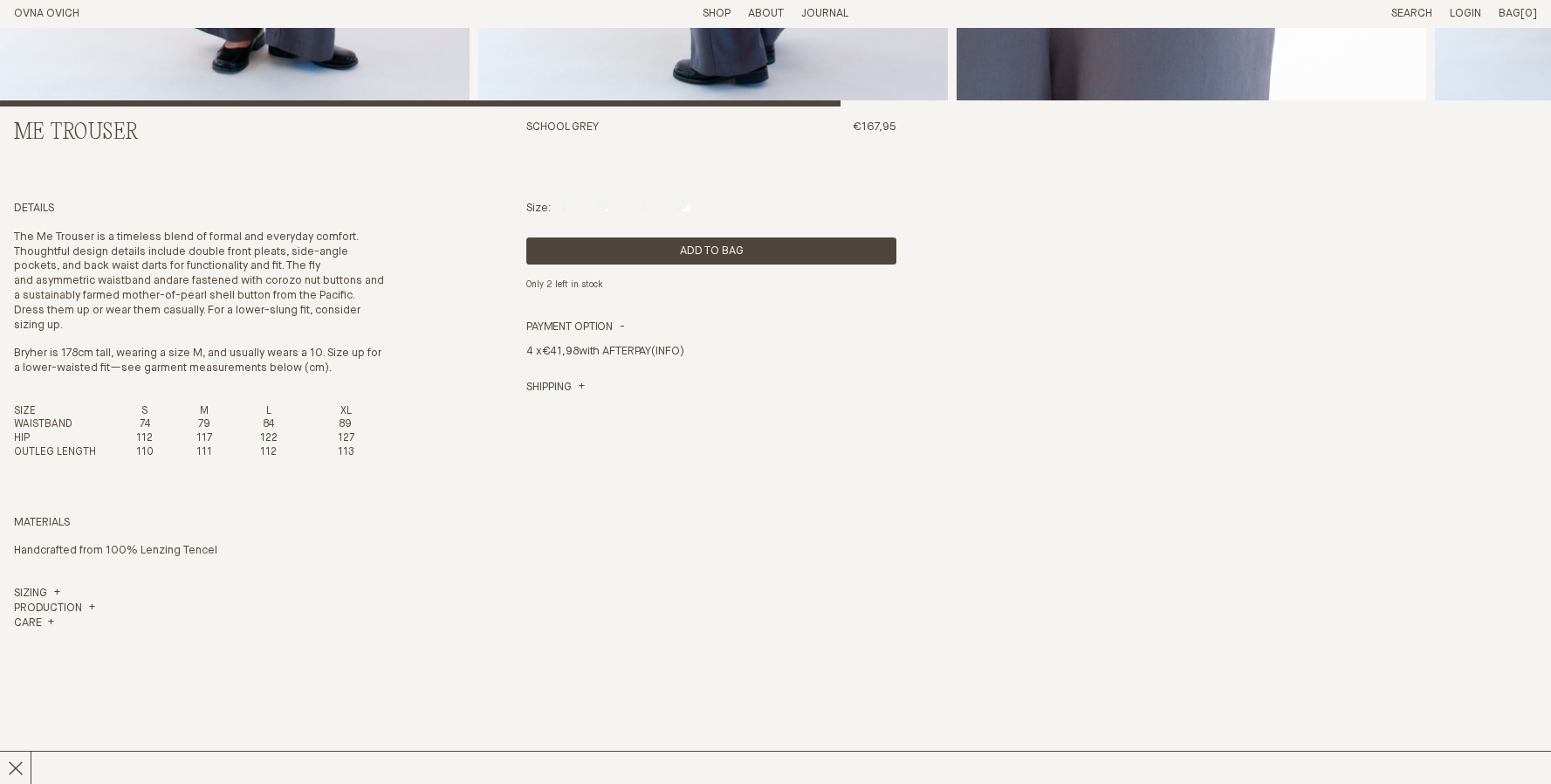
scroll to position [629, 0]
click at [38, 586] on link "Sizing" at bounding box center [37, 593] width 46 height 15
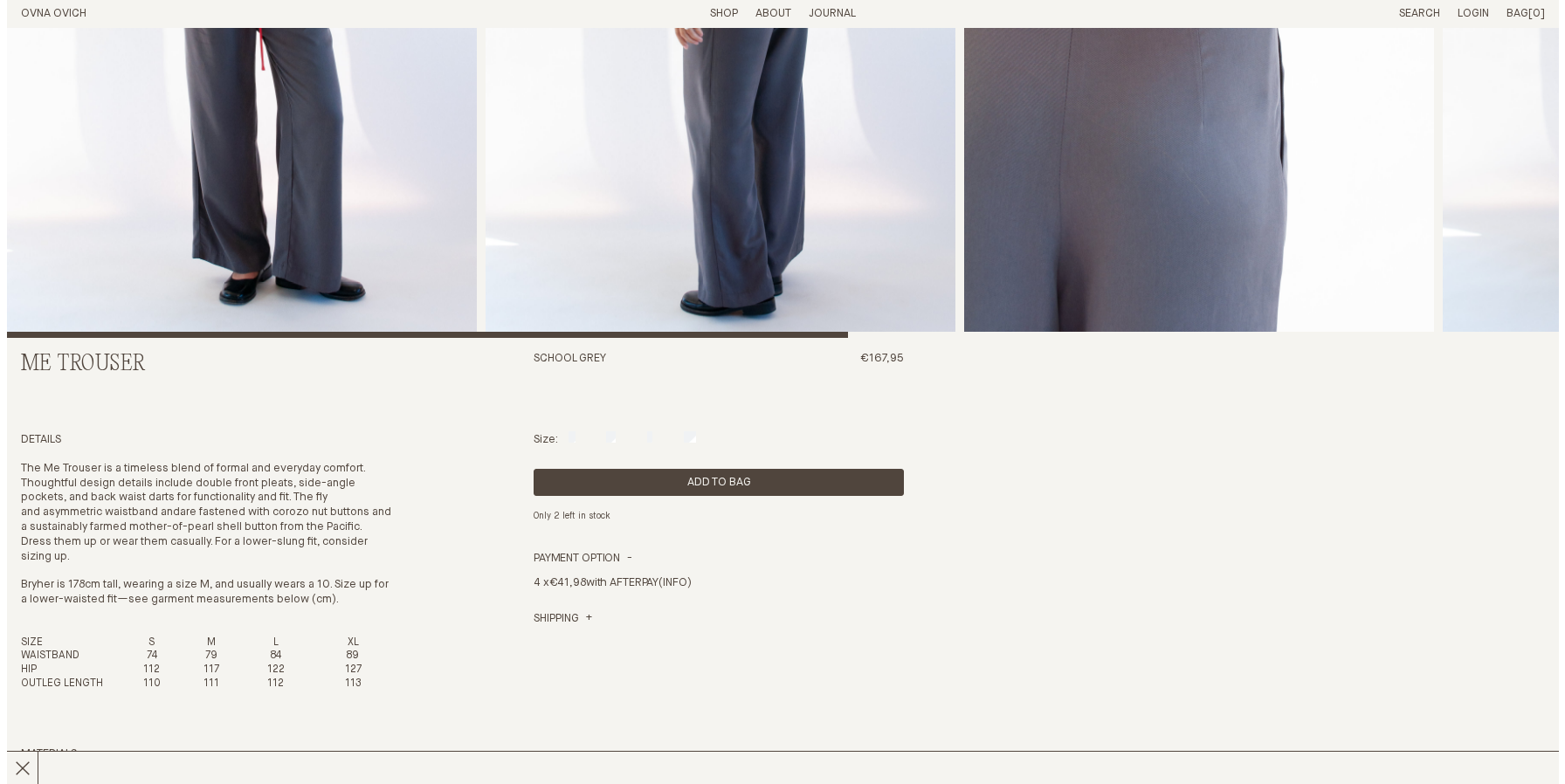
scroll to position [408, 0]
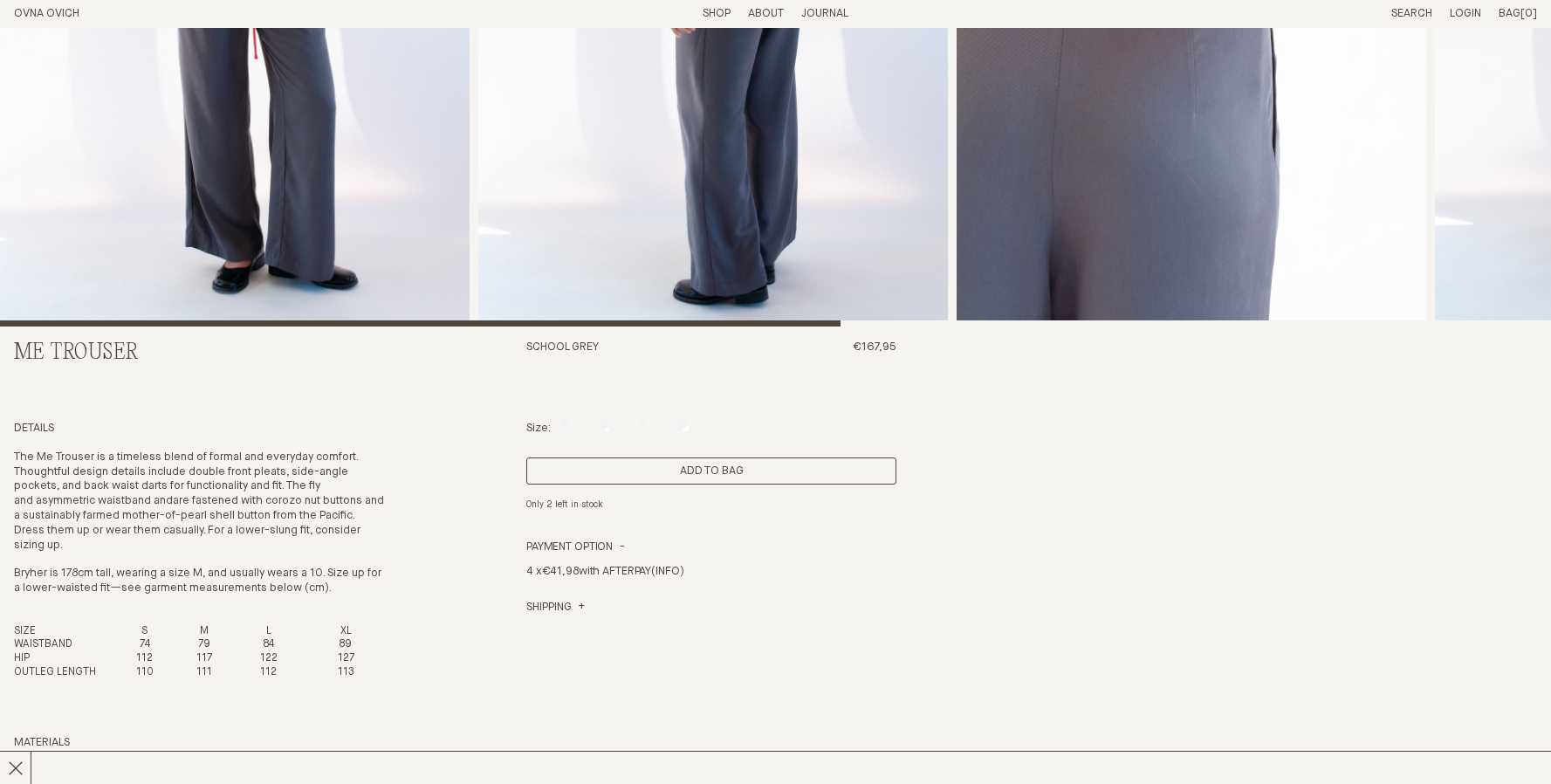
click at [684, 476] on button "Add to Bag" at bounding box center [711, 470] width 370 height 27
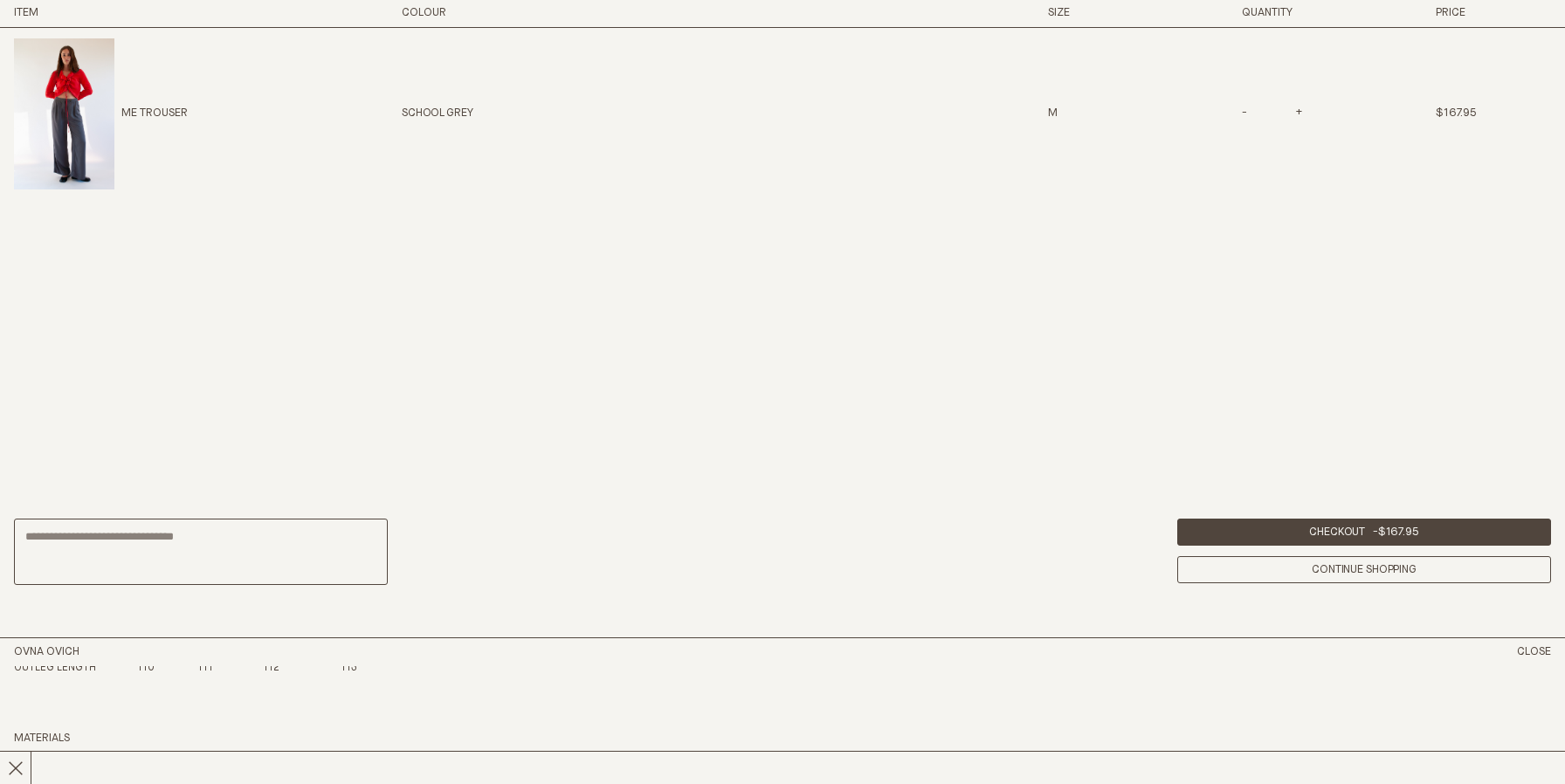
scroll to position [1046, 0]
